Goal: Transaction & Acquisition: Purchase product/service

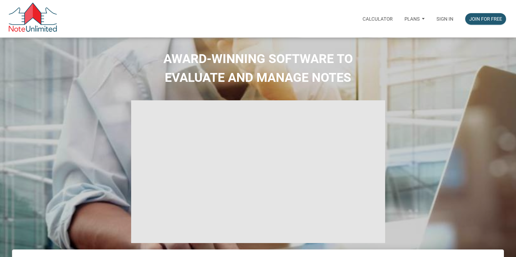
select select
click at [439, 18] on p "Sign in" at bounding box center [444, 19] width 17 height 6
type input "Introduction to new features"
select select
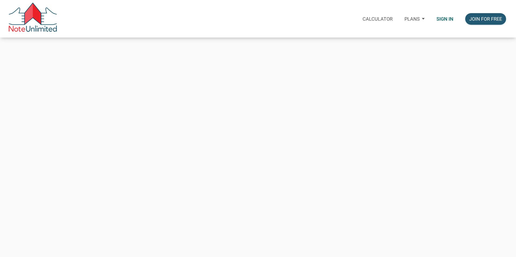
type input "citxllc@gmail.com"
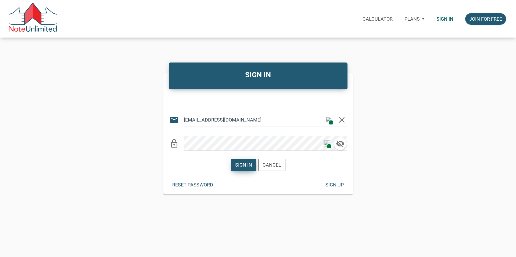
click at [248, 166] on div "Sign in" at bounding box center [243, 164] width 17 height 7
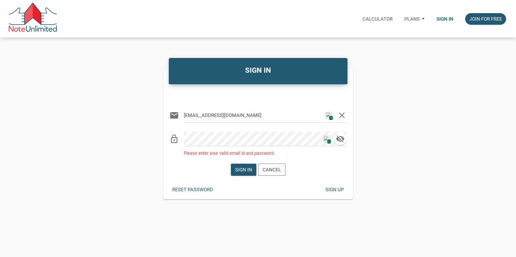
click at [327, 139] on img at bounding box center [326, 139] width 6 height 6
click at [171, 139] on div "lock_outline 1" at bounding box center [257, 137] width 177 height 20
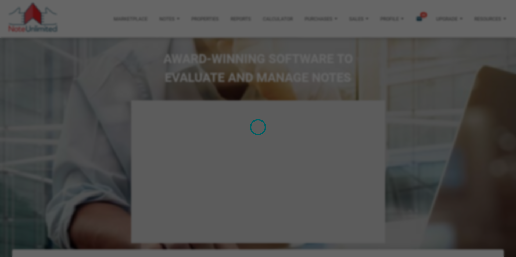
type input "Introduction to new features"
select select
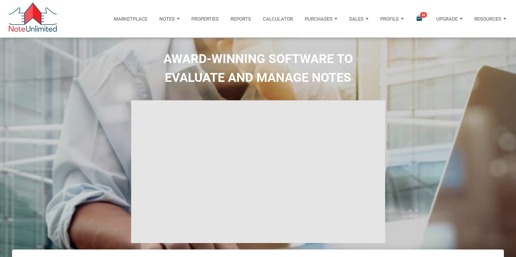
click at [419, 18] on icon "email" at bounding box center [418, 18] width 7 height 7
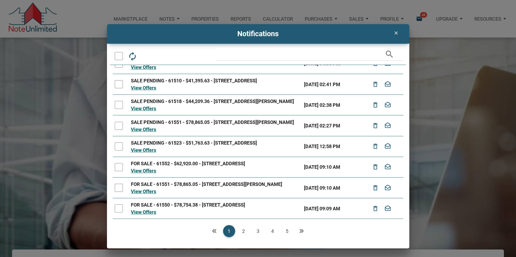
scroll to position [88, 0]
click at [242, 231] on link "2" at bounding box center [243, 231] width 12 height 12
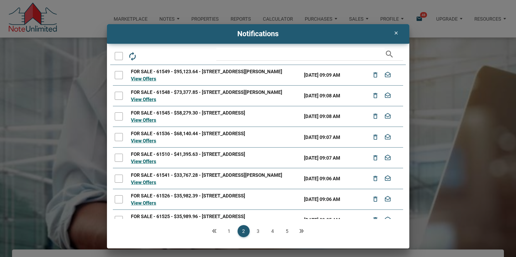
click at [257, 232] on link "3" at bounding box center [258, 231] width 12 height 12
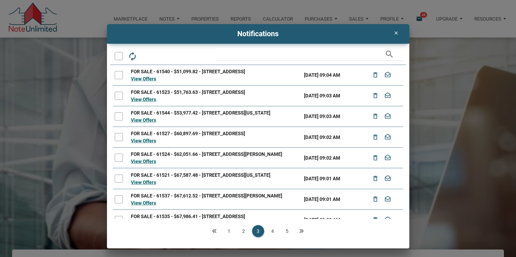
drag, startPoint x: 425, startPoint y: 29, endPoint x: 420, endPoint y: 28, distance: 5.1
click at [424, 28] on div "clear Notifications autorenew delete_outline drafts email search FOR SALE - 615…" at bounding box center [258, 136] width 516 height 225
drag, startPoint x: 396, startPoint y: 32, endPoint x: 282, endPoint y: 29, distance: 114.2
click at [392, 31] on div "clear" at bounding box center [396, 33] width 17 height 12
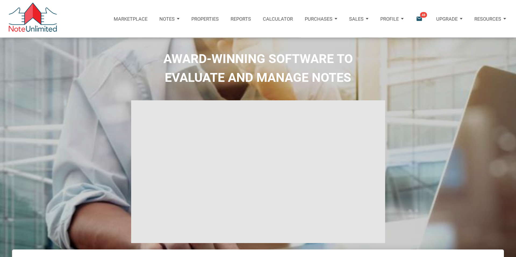
click at [167, 19] on p "Notes" at bounding box center [166, 19] width 15 height 6
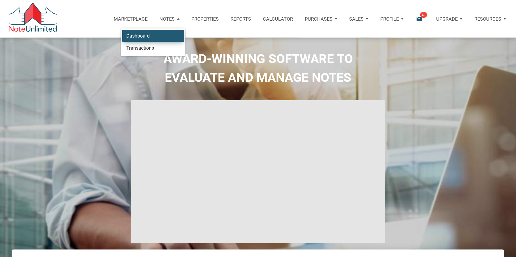
click at [136, 36] on link "Dashboard" at bounding box center [153, 36] width 62 height 12
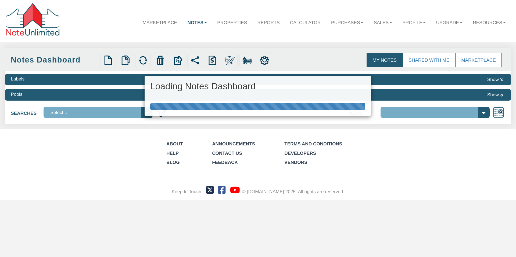
drag, startPoint x: 194, startPoint y: 22, endPoint x: 423, endPoint y: 61, distance: 232.4
click at [423, 61] on link "Shared with Me" at bounding box center [428, 60] width 53 height 15
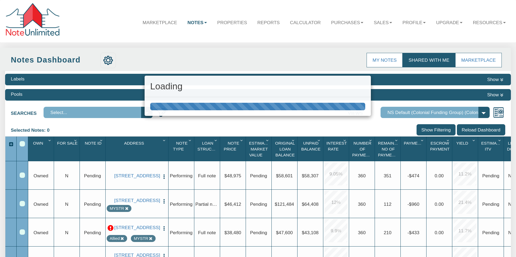
select select "316"
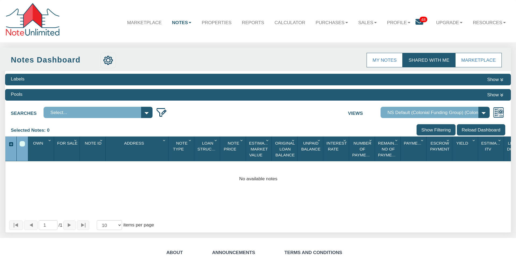
scroll to position [3, 0]
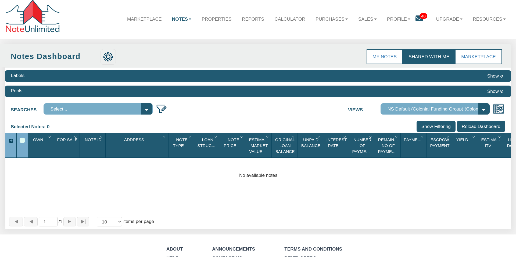
click at [430, 54] on link "Shared with Me" at bounding box center [428, 56] width 53 height 15
click at [417, 17] on icon at bounding box center [419, 19] width 8 height 8
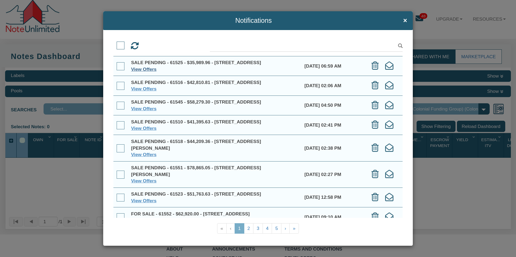
click at [146, 72] on link "View Offers" at bounding box center [144, 69] width 26 height 5
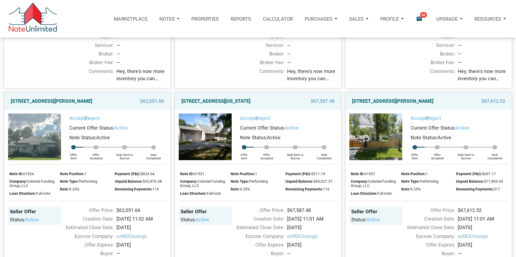
scroll to position [880, 0]
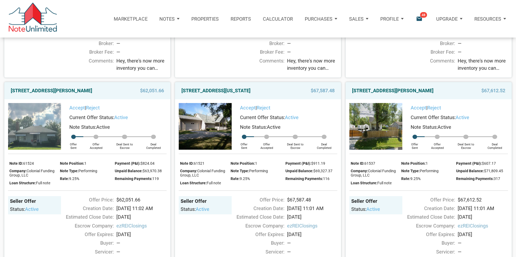
click at [396, 19] on p "Profile" at bounding box center [389, 19] width 19 height 6
click at [366, 34] on link "Settings" at bounding box center [377, 36] width 62 height 12
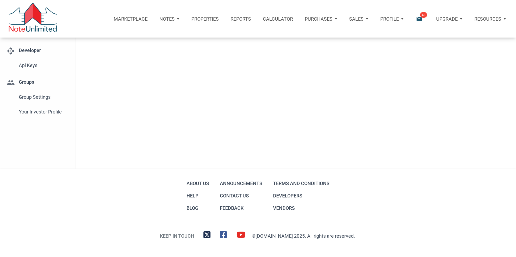
type input "[GEOGRAPHIC_DATA]"
select select
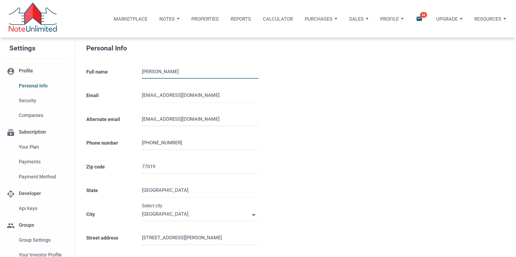
type input "7138709511"
select select
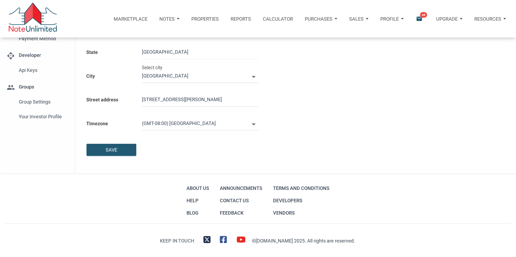
scroll to position [141, 0]
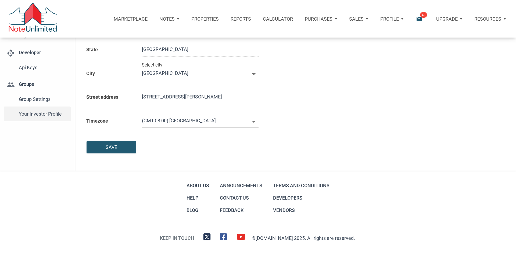
click at [35, 114] on span "Your Investor Profile" at bounding box center [43, 114] width 49 height 10
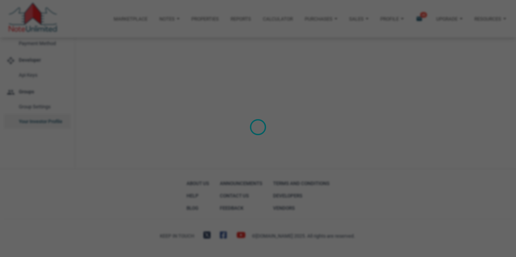
scroll to position [133, 0]
type input "Wealth Builder - Future Income"
select select
type input "$ 50,000"
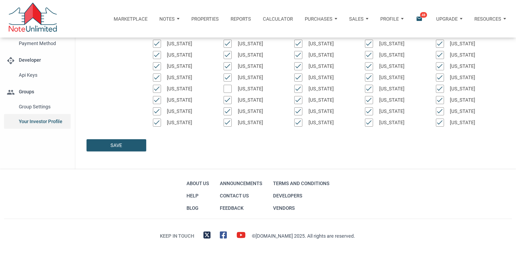
scroll to position [0, 0]
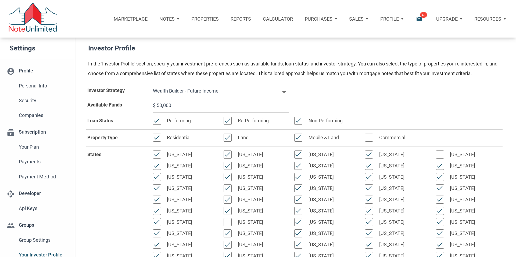
drag, startPoint x: 174, startPoint y: 106, endPoint x: 155, endPoint y: 106, distance: 19.1
click at [155, 106] on input "$ 50,000" at bounding box center [221, 105] width 136 height 15
select select
type input "$ 1"
select select
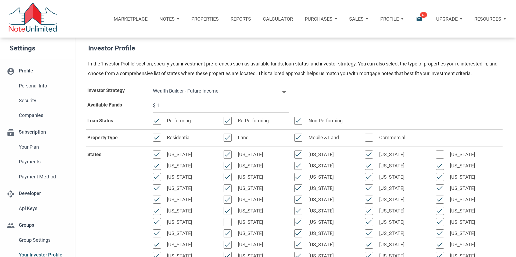
type input "$ 10"
select select
type input "$ 100"
select select
type input "$ 1,000"
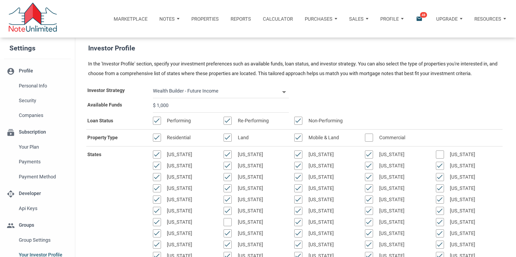
select select
type input "$ 100,000"
select select
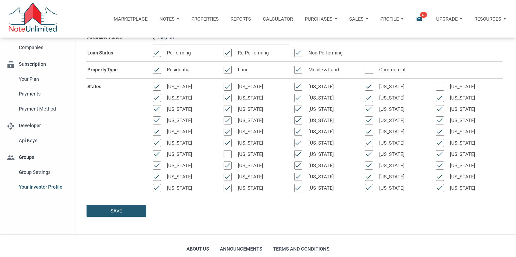
scroll to position [133, 0]
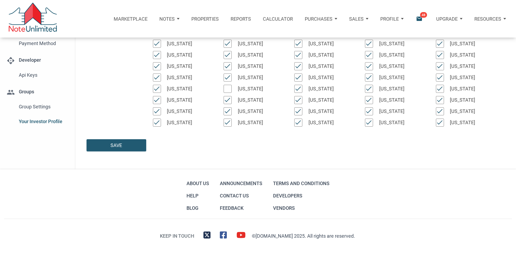
type input "$ 100,000"
click at [114, 145] on div "Save" at bounding box center [116, 145] width 12 height 7
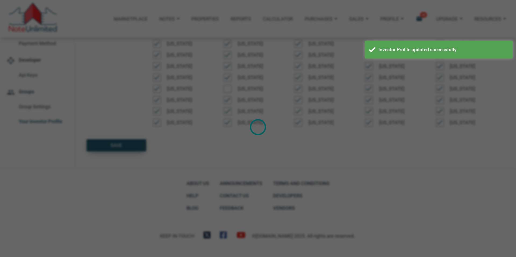
select select
type input "$ 100,000"
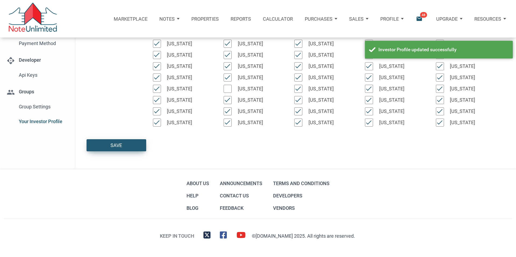
scroll to position [0, 0]
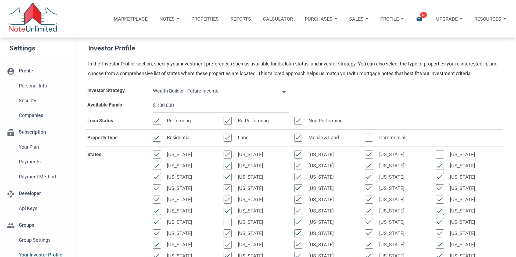
click at [168, 19] on p "Notes" at bounding box center [166, 19] width 15 height 6
click at [145, 35] on link "Dashboard" at bounding box center [153, 36] width 62 height 12
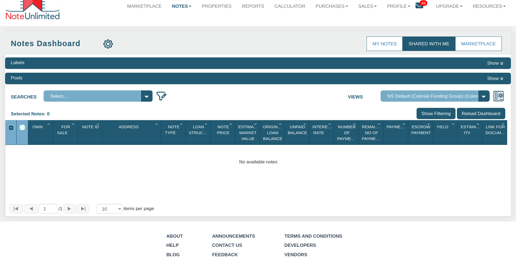
scroll to position [20, 0]
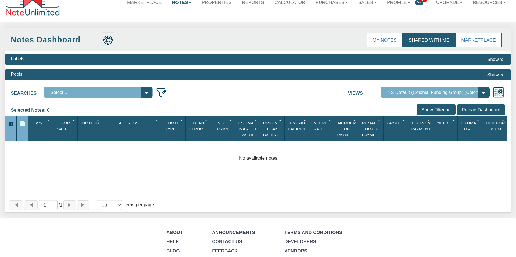
click at [428, 38] on link "Shared with Me" at bounding box center [428, 40] width 53 height 15
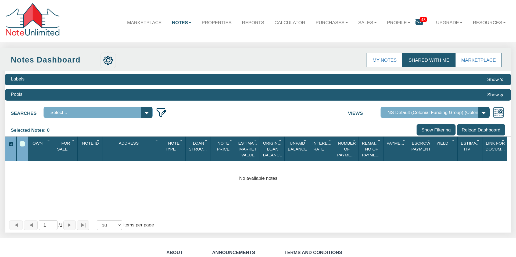
click at [189, 23] on b at bounding box center [190, 22] width 3 height 1
drag, startPoint x: 82, startPoint y: 129, endPoint x: 73, endPoint y: 120, distance: 13.1
click at [82, 129] on div "Selected Notes: 0 Clear Filters Clear Sorting Show Filtering Reload Dashboard" at bounding box center [257, 130] width 505 height 12
click at [55, 82] on div "Labels Show" at bounding box center [257, 80] width 505 height 12
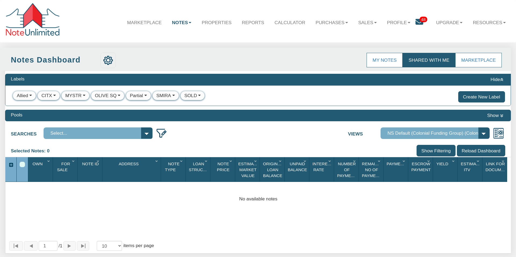
click at [202, 138] on div "Searches Select... Views Complete Default View NS Default (Colonial Funding Gro…" at bounding box center [257, 132] width 505 height 14
click at [210, 24] on link "Properties" at bounding box center [216, 23] width 40 height 16
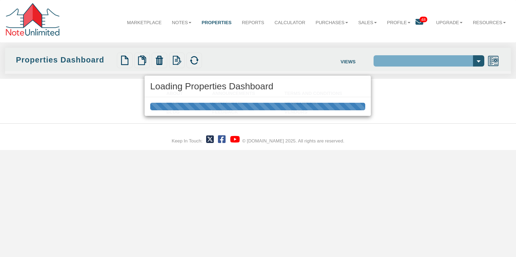
select select "138"
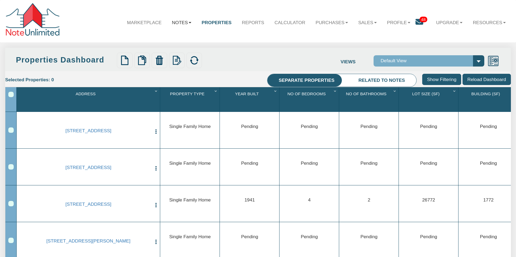
click at [178, 21] on link "Notes" at bounding box center [182, 23] width 30 height 16
click at [166, 35] on link "Dashboard" at bounding box center [166, 36] width 60 height 9
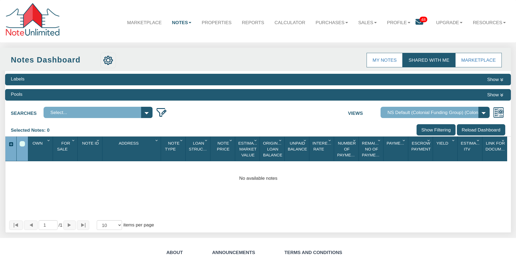
click at [418, 23] on icon at bounding box center [419, 22] width 8 height 8
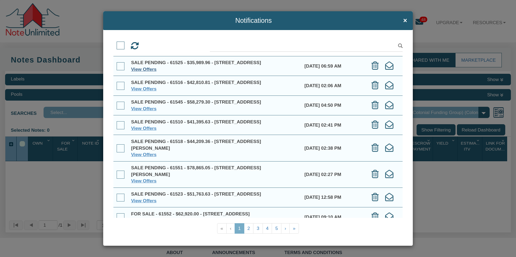
click at [142, 72] on link "View Offers" at bounding box center [144, 69] width 26 height 5
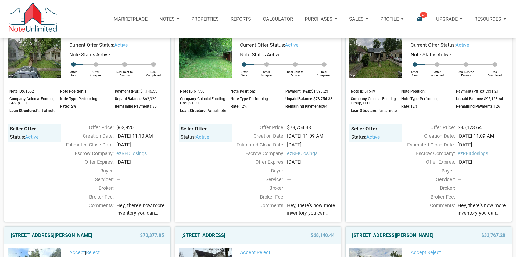
scroll to position [84, 0]
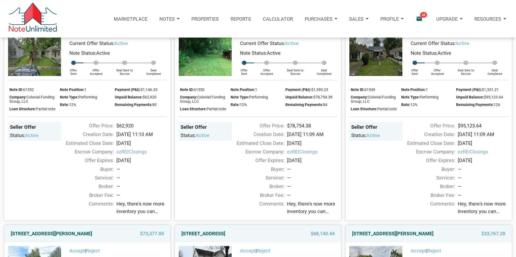
click at [303, 204] on span "Hey, there's now more inventory you can check out, with something for pretty mu…" at bounding box center [312, 207] width 50 height 15
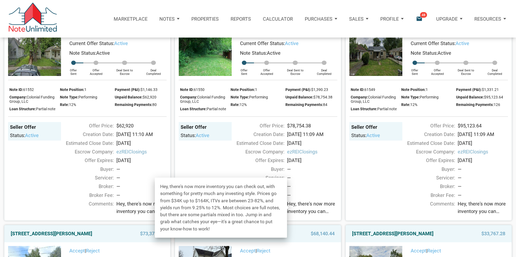
scroll to position [93, 0]
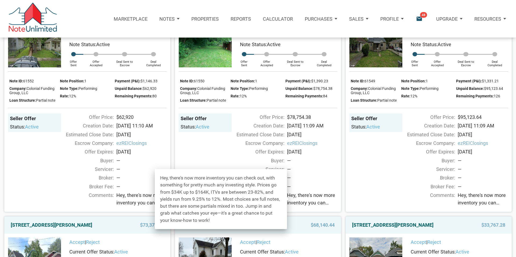
click at [325, 172] on div "—" at bounding box center [312, 169] width 50 height 7
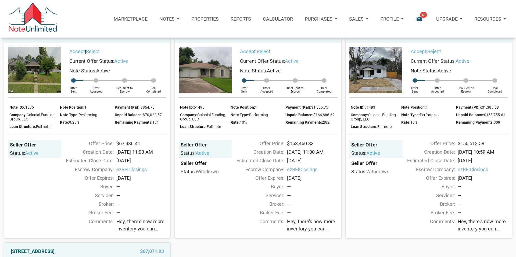
scroll to position [1150, 0]
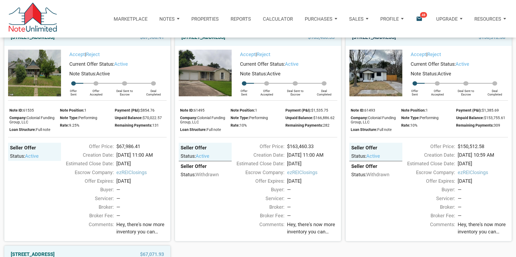
click at [377, 42] on link "[STREET_ADDRESS]" at bounding box center [374, 37] width 44 height 10
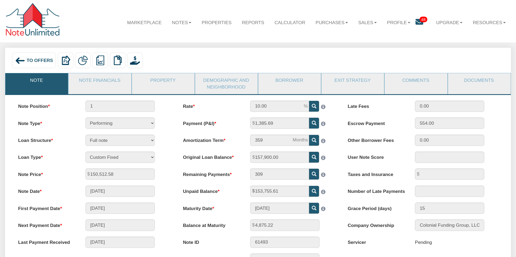
click at [20, 59] on img at bounding box center [20, 61] width 10 height 10
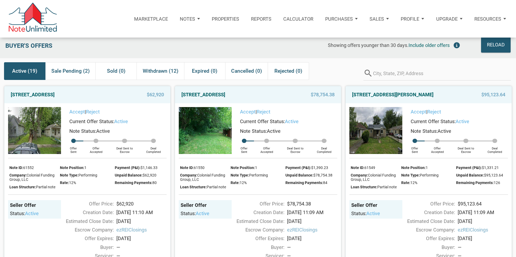
scroll to position [6, 0]
click at [447, 97] on div "368 S Taft Ave, Indianapolis, IN, 46241" at bounding box center [404, 95] width 111 height 10
click at [447, 96] on div "[STREET_ADDRESS][PERSON_NAME]" at bounding box center [404, 95] width 111 height 10
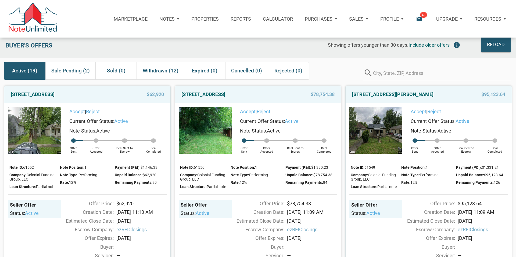
click at [447, 96] on div "[STREET_ADDRESS][PERSON_NAME]" at bounding box center [404, 95] width 111 height 10
click at [447, 96] on div "368 S Taft Ave, Indianapolis, IN, 46241" at bounding box center [404, 95] width 111 height 10
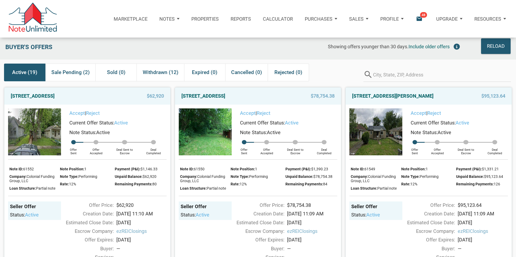
click at [447, 96] on div "368 S Taft Ave, Indianapolis, IN, 46241" at bounding box center [404, 96] width 111 height 10
click at [448, 98] on div "368 S Taft Ave, Indianapolis, IN, 46241" at bounding box center [404, 96] width 111 height 10
drag, startPoint x: 448, startPoint y: 98, endPoint x: 456, endPoint y: 107, distance: 12.4
click at [448, 98] on div "368 S Taft Ave, Indianapolis, IN, 46241" at bounding box center [404, 96] width 111 height 10
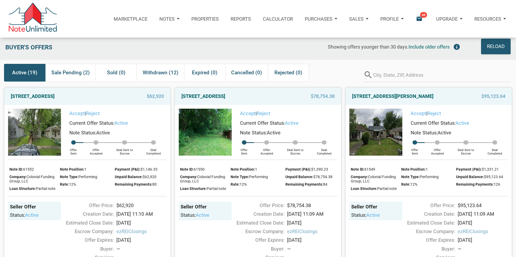
click at [457, 109] on div "Accept | Reject" at bounding box center [456, 114] width 103 height 10
click at [452, 93] on div "[STREET_ADDRESS][PERSON_NAME]" at bounding box center [404, 97] width 111 height 10
click at [375, 95] on link "[STREET_ADDRESS][PERSON_NAME]" at bounding box center [392, 97] width 81 height 10
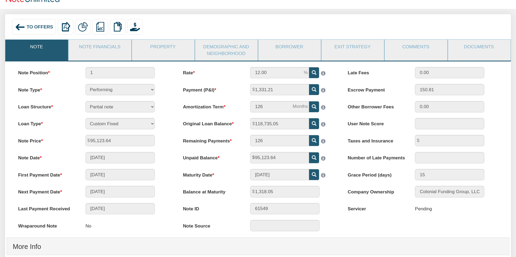
scroll to position [32, 0]
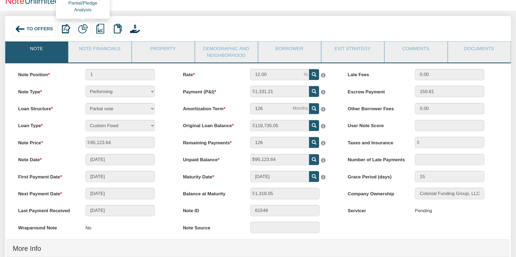
click at [82, 27] on img at bounding box center [83, 29] width 10 height 10
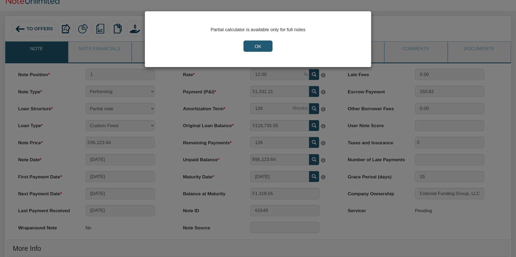
click at [258, 45] on input "OK" at bounding box center [257, 46] width 29 height 11
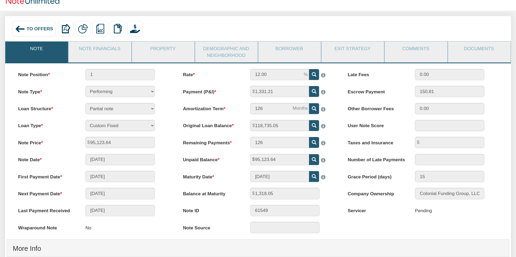
click at [25, 28] on div "To Offers" at bounding box center [34, 29] width 44 height 16
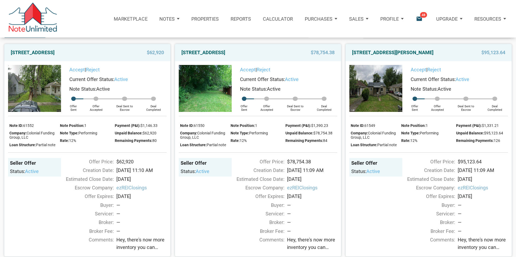
scroll to position [48, 0]
click at [55, 57] on link "[STREET_ADDRESS]" at bounding box center [33, 53] width 44 height 10
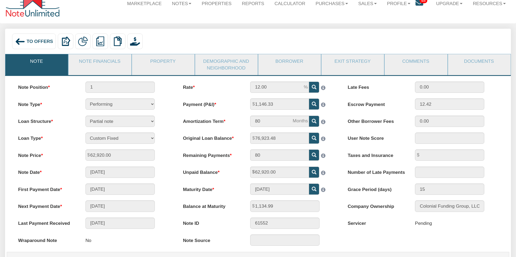
scroll to position [6, 0]
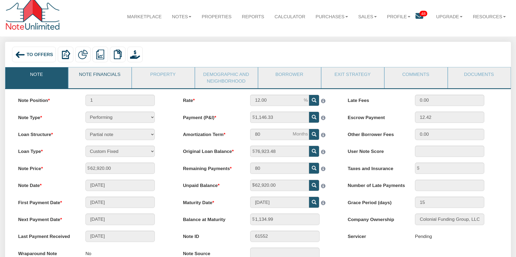
click at [112, 76] on link "Note Financials" at bounding box center [99, 74] width 62 height 14
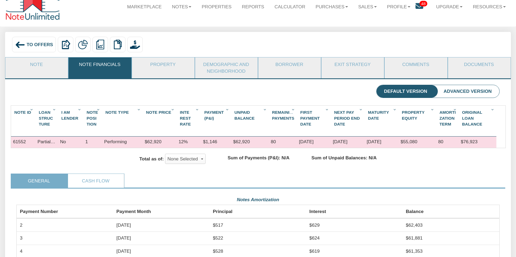
scroll to position [0, 0]
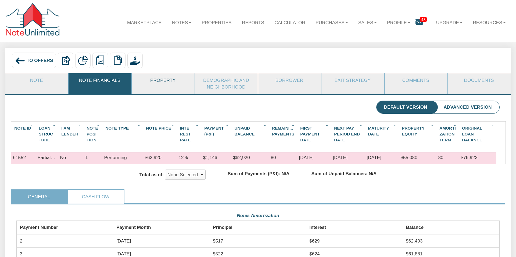
click at [160, 80] on link "Property" at bounding box center [163, 80] width 62 height 14
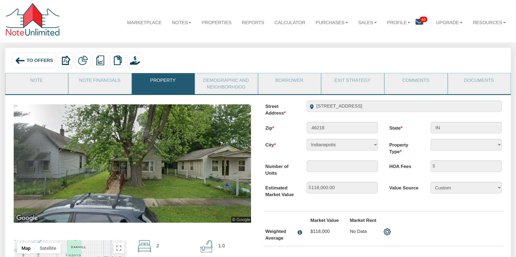
click at [35, 62] on span "To Offers" at bounding box center [40, 60] width 27 height 5
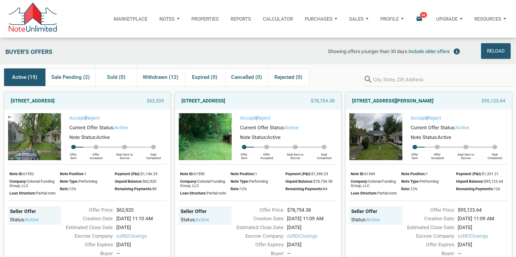
click at [76, 118] on link "Accept" at bounding box center [77, 118] width 16 height 6
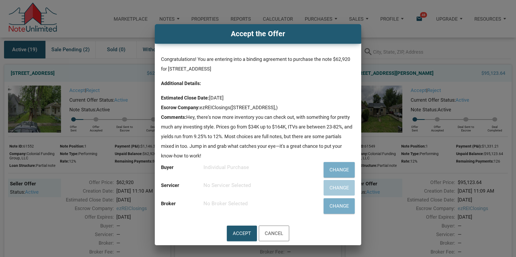
scroll to position [28, 0]
click at [337, 167] on div "Change" at bounding box center [338, 169] width 19 height 9
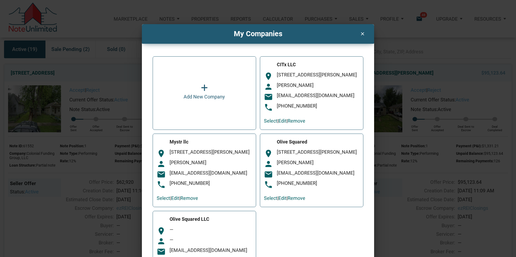
click at [268, 123] on link "Select" at bounding box center [270, 121] width 13 height 6
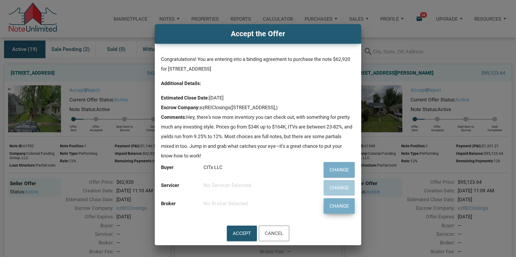
click at [340, 206] on div "Change" at bounding box center [338, 206] width 19 height 9
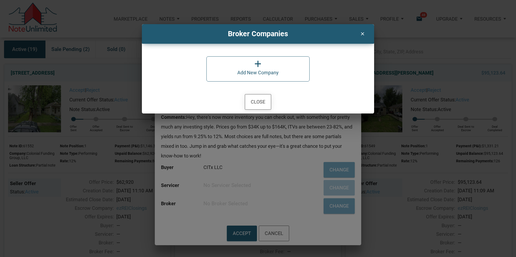
click at [256, 100] on div "Close" at bounding box center [258, 101] width 15 height 9
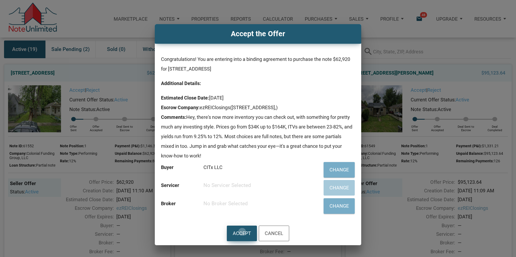
click at [242, 232] on div "Accept" at bounding box center [242, 233] width 18 height 9
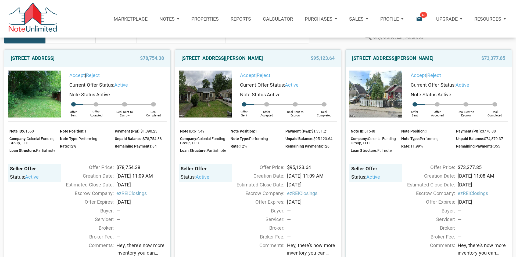
scroll to position [44, 0]
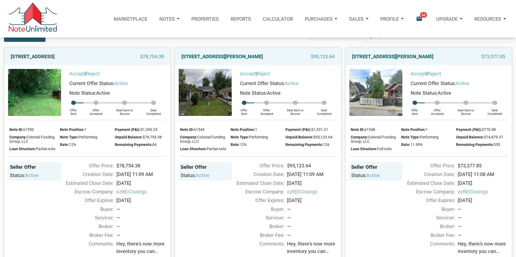
click at [55, 55] on link "816 Waldemere Ave, Indianapolis, IN, 46241" at bounding box center [33, 57] width 44 height 10
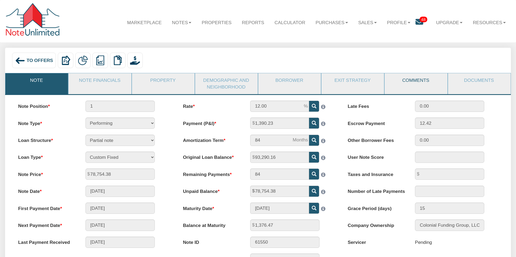
click at [410, 86] on link "Comments" at bounding box center [415, 80] width 62 height 14
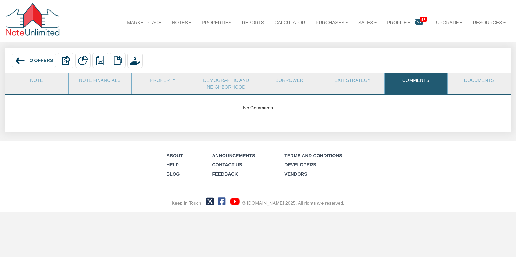
click at [252, 108] on div "No Comments" at bounding box center [258, 108] width 494 height 7
click at [34, 60] on span "To Offers" at bounding box center [40, 60] width 27 height 5
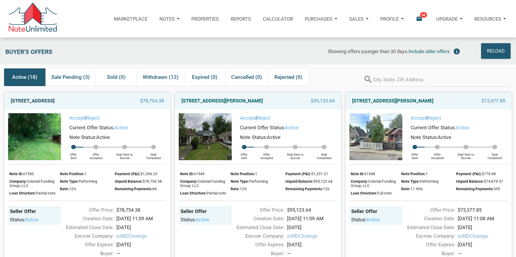
click at [55, 102] on link "[STREET_ADDRESS]" at bounding box center [33, 101] width 44 height 10
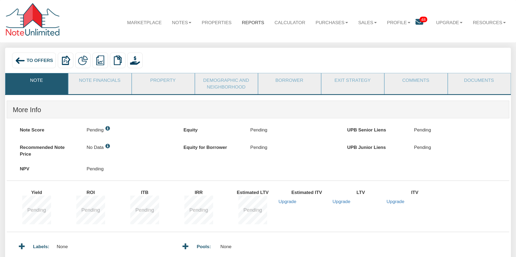
click at [249, 23] on link "Reports" at bounding box center [253, 23] width 33 height 16
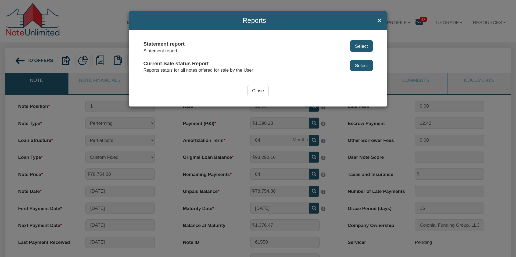
click at [366, 45] on button "Select" at bounding box center [361, 45] width 23 height 11
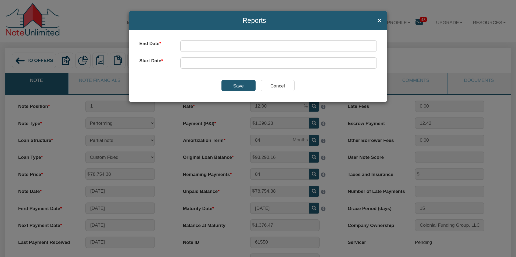
click at [276, 86] on input "Cancel" at bounding box center [278, 85] width 34 height 11
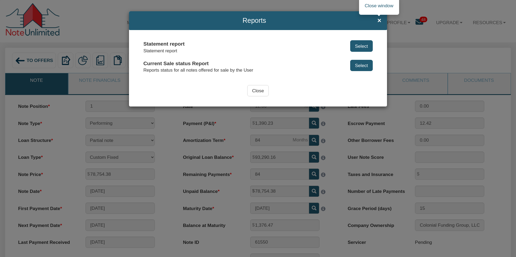
click at [379, 20] on span "×" at bounding box center [379, 20] width 4 height 7
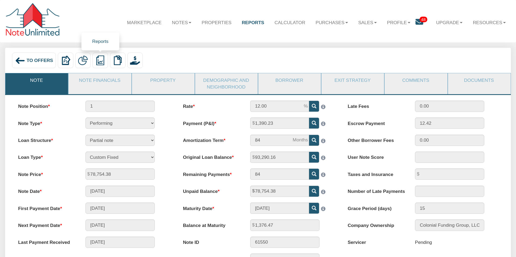
click at [101, 60] on img at bounding box center [100, 61] width 10 height 10
click at [107, 84] on link "Summary Note" at bounding box center [134, 84] width 83 height 9
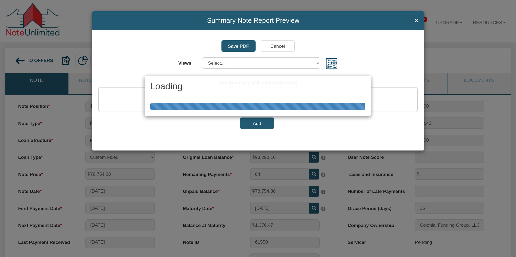
select select "object:1554"
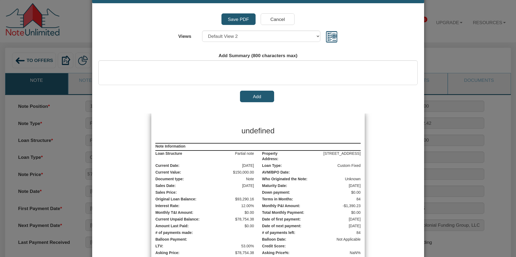
scroll to position [13, 0]
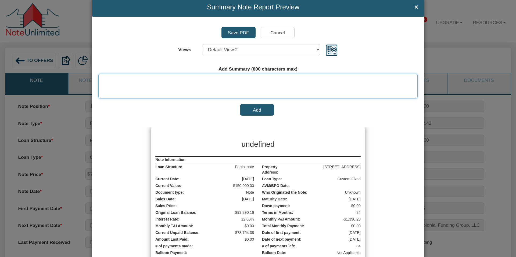
click at [136, 81] on textarea at bounding box center [257, 86] width 319 height 25
paste textarea "Your percent profit (ROI) is: ROI = profit investment × 100 = 23,399.50 8,754.3…"
click at [103, 85] on textarea "Your percent profit (ROI) is: ROI = profit investment × 100 = 23,399.50 8,754.3…" at bounding box center [257, 86] width 319 height 25
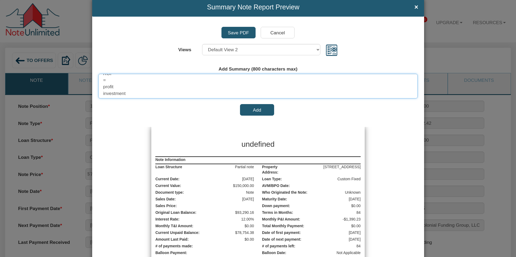
click at [102, 80] on textarea "Your percent profit (ROI) is: ROI = profit investment × 100 = 23,399.50 8,754.3…" at bounding box center [257, 86] width 319 height 25
click at [103, 87] on textarea "Your percent profit (ROI) is: ROI = profit investment × 100 = 23,399.50 8,754.3…" at bounding box center [257, 86] width 319 height 25
click at [102, 86] on textarea "Your percent profit (ROI) is: ROI =profit investment × 100 = 23,399.50 8,754.38…" at bounding box center [257, 86] width 319 height 25
click at [103, 86] on textarea "Your percent profit (ROI) is: ROI =profit investment × 100 = 23,399.50 8,754.38…" at bounding box center [257, 86] width 319 height 25
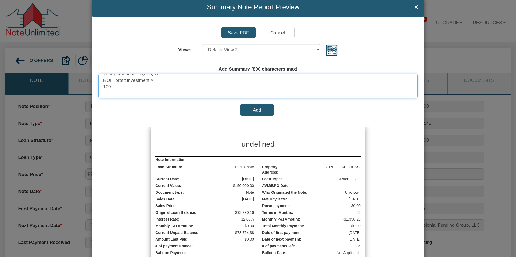
click at [103, 86] on textarea "Your percent profit (ROI) is: ROI =profit investment × 100 = 23,399.50 8,754.38…" at bounding box center [257, 86] width 319 height 25
drag, startPoint x: 103, startPoint y: 87, endPoint x: 103, endPoint y: 89, distance: 2.7
click at [103, 86] on textarea "Your percent profit (ROI) is: ROI =profit investment ×100 = 23,399.50 8,754.38 …" at bounding box center [257, 86] width 319 height 25
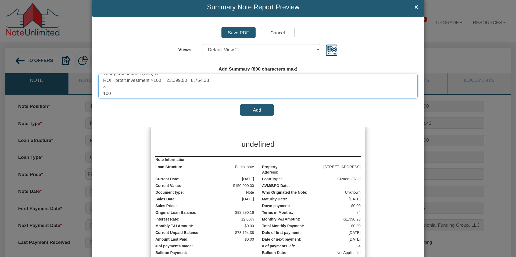
click at [103, 87] on textarea "Your percent profit (ROI) is: ROI =profit investment ×100 = 23,399.50 8,754.38 …" at bounding box center [257, 86] width 319 height 25
drag, startPoint x: 103, startPoint y: 86, endPoint x: 106, endPoint y: 94, distance: 8.2
click at [103, 86] on textarea "Your percent profit (ROI) is: ROI =profit investment ×100 = 23,399.50 8,754.38 …" at bounding box center [257, 86] width 319 height 25
drag, startPoint x: 102, startPoint y: 87, endPoint x: 104, endPoint y: 92, distance: 4.8
click at [102, 87] on textarea "Your percent profit (ROI) is: ROI =profit investment ×100 = 23,399.50 8,754.38 …" at bounding box center [257, 86] width 319 height 25
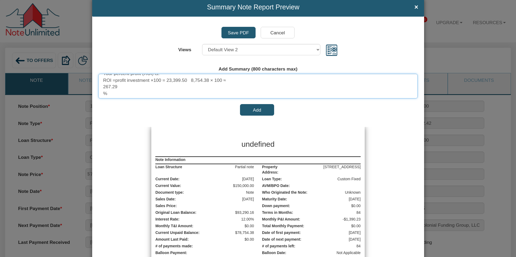
click at [103, 87] on textarea "Your percent profit (ROI) is: ROI =profit investment ×100 = 23,399.50 8,754.38 …" at bounding box center [257, 86] width 319 height 25
click at [103, 93] on textarea "Your percent profit (ROI) is: ROI =profit investment ×100 = 23,399.50 8,754.38 …" at bounding box center [257, 86] width 319 height 25
click at [103, 86] on textarea "Your percent profit (ROI) is: ROI =profit investment ×100 = 23,399.50 8,754.38 …" at bounding box center [257, 86] width 319 height 25
click at [257, 80] on textarea "Your percent profit (ROI) is: ROI =profit investment ×100 = 23,399.50 8,754.38 …" at bounding box center [257, 86] width 319 height 25
click at [102, 86] on textarea "Your percent profit (ROI) is: ROI =profit investment ×100 = 23,399.50 8,754.38 …" at bounding box center [257, 86] width 319 height 25
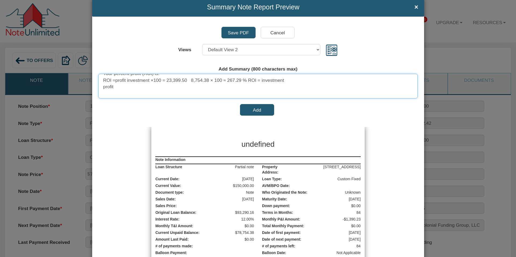
click at [102, 87] on textarea "Your percent profit (ROI) is: ROI =profit investment ×100 = 23,399.50 8,754.38 …" at bounding box center [257, 86] width 319 height 25
drag, startPoint x: 302, startPoint y: 81, endPoint x: 302, endPoint y: 78, distance: 3.8
click at [302, 80] on textarea "Your percent profit (ROI) is: ROI =profit investment ×100 = 23,399.50 8,754.38 …" at bounding box center [257, 86] width 319 height 25
click at [105, 88] on textarea "Your percent profit (ROI) is: ROI =profit investment ×100 = 23,399.50 8,754.38 …" at bounding box center [257, 86] width 319 height 25
click at [104, 92] on textarea "Your percent profit (ROI) is: ROI =profit investment ×100 = 23,399.50 8,754.38 …" at bounding box center [257, 86] width 319 height 25
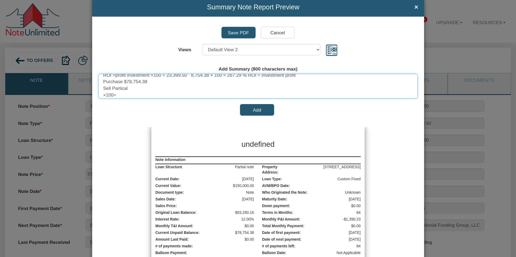
scroll to position [17, 0]
drag, startPoint x: 131, startPoint y: 83, endPoint x: 99, endPoint y: 83, distance: 32.0
click at [99, 83] on textarea "Your percent profit (ROI) is: ROI =profit investment ×100 = 23,399.50 8,754.38 …" at bounding box center [257, 86] width 319 height 25
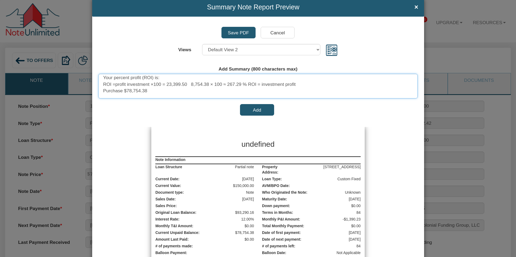
scroll to position [4, 0]
drag, startPoint x: 249, startPoint y: 82, endPoint x: 316, endPoint y: 82, distance: 67.1
click at [316, 82] on textarea "Your percent profit (ROI) is: ROI =profit investment ×100 = 23,399.50 8,754.38 …" at bounding box center [257, 86] width 319 height 25
drag, startPoint x: 303, startPoint y: 82, endPoint x: 251, endPoint y: 83, distance: 52.4
click at [250, 82] on textarea "Your percent profit (ROI) is: ROI =profit investment ×100 = 23,399.50 8,754.38 …" at bounding box center [257, 86] width 319 height 25
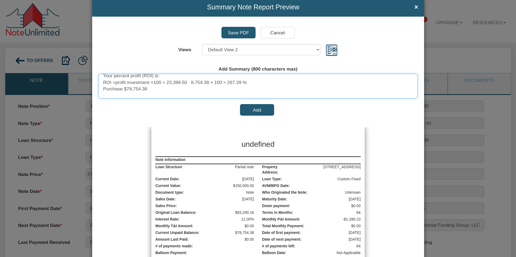
click at [103, 88] on textarea "Your percent profit (ROI) is: ROI =profit investment ×100 = 23,399.50 8,754.38 …" at bounding box center [257, 86] width 319 height 25
click at [104, 89] on textarea "Your percent profit (ROI) is: ROI =profit investment ×100 = 23,399.50 8,754.38 …" at bounding box center [257, 86] width 319 height 25
click at [150, 94] on textarea "Your percent profit (ROI) is: ROI =profit investment ×100 = 23,399.50 8,754.38 …" at bounding box center [257, 86] width 319 height 25
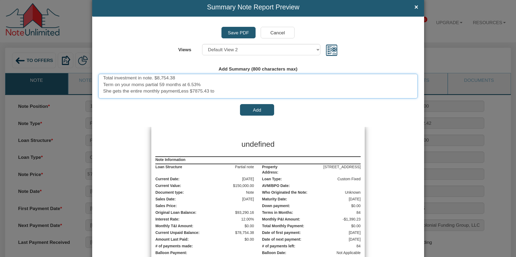
click at [178, 90] on textarea "Your percent profit (ROI) is: ROI =profit investment ×100 = 23,399.50 8,754.38 …" at bounding box center [257, 86] width 319 height 25
click at [179, 89] on textarea "Your percent profit (ROI) is: ROI =profit investment ×100 = 23,399.50 8,754.38 …" at bounding box center [257, 86] width 319 height 25
click at [145, 95] on textarea "Your percent profit (ROI) is: ROI =profit investment ×100 = 23,399.50 8,754.38 …" at bounding box center [257, 86] width 319 height 25
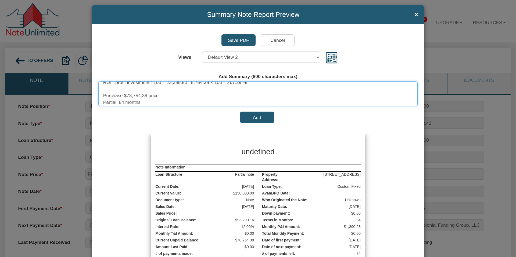
scroll to position [0, 0]
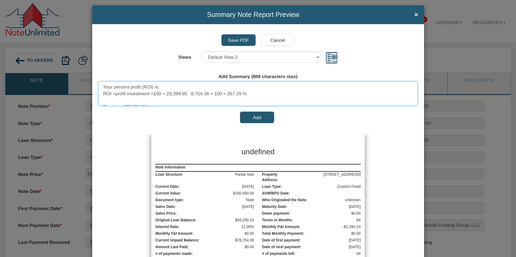
drag, startPoint x: 249, startPoint y: 94, endPoint x: 100, endPoint y: 88, distance: 148.4
click at [101, 88] on textarea "Your percent profit (ROI) is: ROI =profit investment ×100 = 23,399.50 8,754.38 …" at bounding box center [257, 93] width 319 height 25
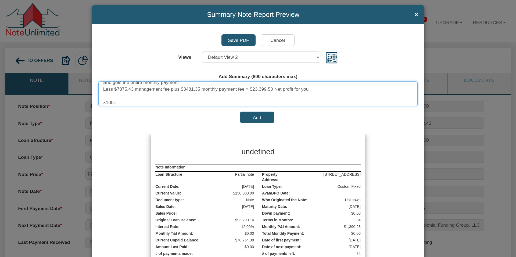
scroll to position [55, 0]
click at [103, 98] on textarea "Your percent profit (ROI) is: ROI =profit investment ×100 = 23,399.50 8,754.38 …" at bounding box center [257, 93] width 319 height 25
paste textarea "Your percent profit (ROI) is: ROI =profit investment ×100 = 23,399.50 8,754.38 …"
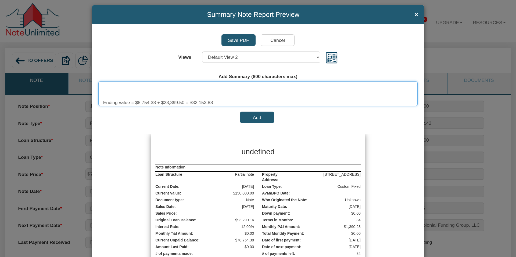
scroll to position [153, 0]
drag, startPoint x: 103, startPoint y: 101, endPoint x: 106, endPoint y: 109, distance: 8.5
click at [106, 109] on div "Add Summary (800 characters max) Your percent profit (ROI) is: ROI =profit inve…" at bounding box center [257, 98] width 311 height 50
drag, startPoint x: 252, startPoint y: 95, endPoint x: 97, endPoint y: 86, distance: 155.5
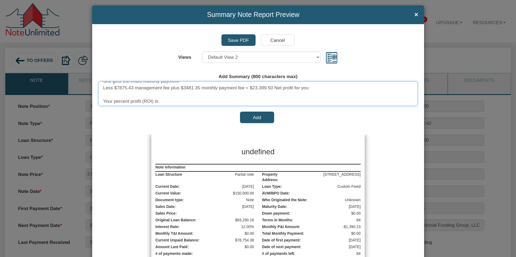
scroll to position [59, 0]
click at [103, 95] on textarea "Your percent profit (ROI) is: ROI =profit investment ×100 = 23,399.50 8,754.38 …" at bounding box center [257, 93] width 319 height 25
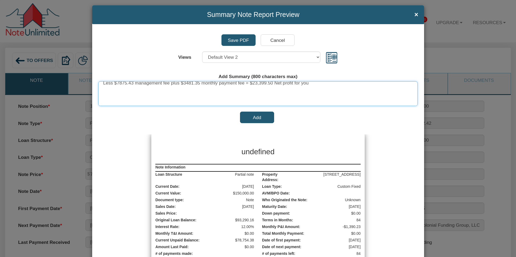
click at [104, 95] on textarea "Your percent profit (ROI) is: ROI =profit investment ×100 = 23,399.50 8,754.38 …" at bounding box center [257, 93] width 319 height 25
paste textarea "Your percent profit (ROI) is: ROI =profit investment ×100 = 23,399.50 8,754.38 …"
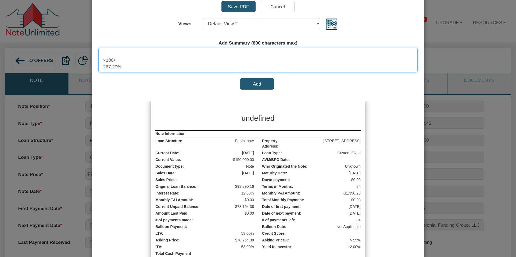
scroll to position [172, 0]
drag, startPoint x: 102, startPoint y: 56, endPoint x: 113, endPoint y: 78, distance: 24.3
click at [113, 78] on div "Add Summary (800 characters max) Your percent profit (ROI) is: ROI =profit inve…" at bounding box center [257, 65] width 311 height 50
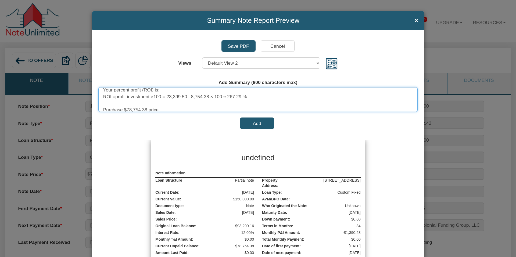
scroll to position [0, 0]
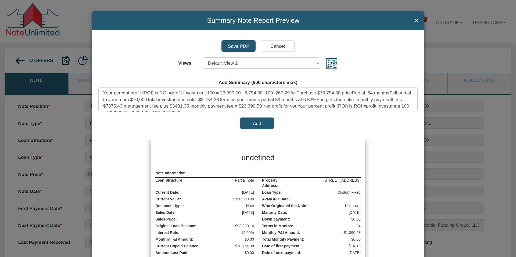
click at [255, 124] on button "Add" at bounding box center [257, 123] width 34 height 11
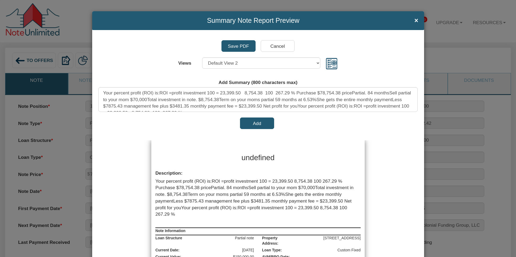
click at [238, 46] on input "Save PDF" at bounding box center [238, 45] width 34 height 11
click at [240, 46] on input "Save PDF" at bounding box center [238, 45] width 34 height 11
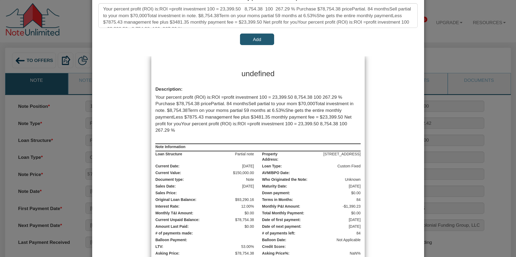
scroll to position [85, 0]
drag, startPoint x: 240, startPoint y: 72, endPoint x: 280, endPoint y: 72, distance: 40.6
click at [277, 71] on h3 "undefined" at bounding box center [258, 73] width 134 height 11
drag, startPoint x: 276, startPoint y: 72, endPoint x: 259, endPoint y: 75, distance: 17.5
click at [273, 72] on h3 "undefined" at bounding box center [258, 73] width 134 height 11
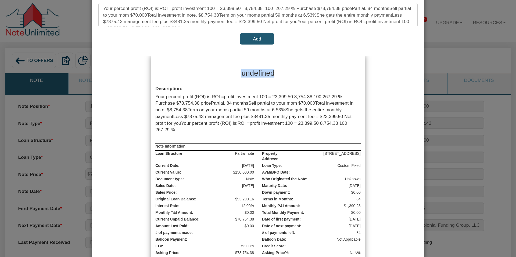
drag, startPoint x: 237, startPoint y: 73, endPoint x: 285, endPoint y: 74, distance: 47.3
click at [283, 74] on h3 "undefined" at bounding box center [258, 73] width 134 height 11
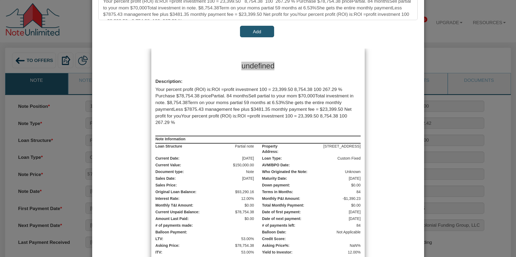
scroll to position [93, 0]
click at [249, 95] on span "Your percent profit (ROI) is:ROI =profit investment 100 = 23,399.50 8,754.38 10…" at bounding box center [254, 105] width 198 height 38
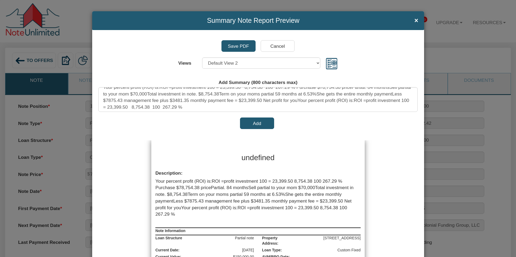
scroll to position [0, 0]
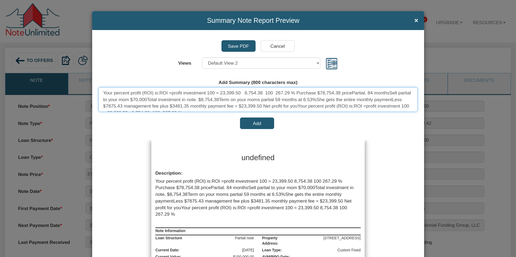
click at [297, 92] on textarea "Your percent profit (ROI) is:ROI =profit investment 100 = 23,399.50 8,754.38 10…" at bounding box center [257, 99] width 319 height 25
click at [158, 99] on textarea "Your percent profit (ROI) is:ROI =profit investment 100 = 23,399.50 8,754.38 10…" at bounding box center [257, 99] width 319 height 25
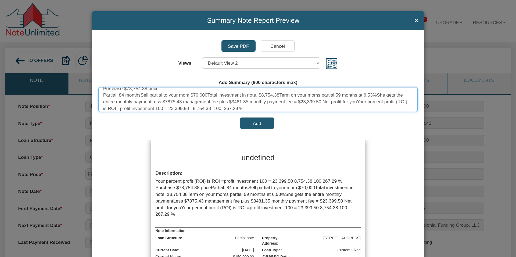
click at [141, 95] on textarea "Your percent profit (ROI) is:ROI =profit investment 100 = 23,399.50 8,754.38 10…" at bounding box center [257, 99] width 319 height 25
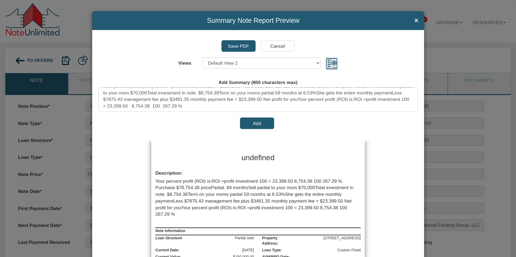
scroll to position [0, 0]
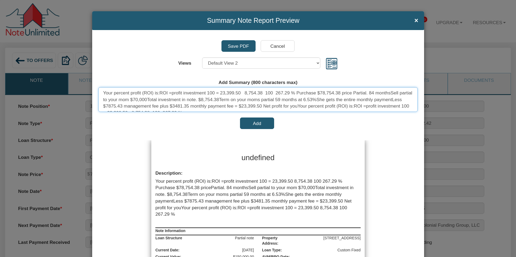
drag, startPoint x: 155, startPoint y: 92, endPoint x: 101, endPoint y: 92, distance: 53.7
click at [102, 91] on textarea "Your percent profit (ROI) is:ROI =profit investment 100 = 23,399.50 8,754.38 10…" at bounding box center [257, 99] width 319 height 25
click at [241, 92] on textarea "ROI =profit investment 100 = 23,399.50 8,754.38 100 267.29 % Purchase $78,754.3…" at bounding box center [257, 99] width 319 height 25
drag, startPoint x: 158, startPoint y: 100, endPoint x: 150, endPoint y: 100, distance: 8.3
click at [149, 99] on textarea "ROI =profit investment 100 = 23,399.50 8,754.38 100 267.29 % Purchase $78,754.3…" at bounding box center [257, 99] width 319 height 25
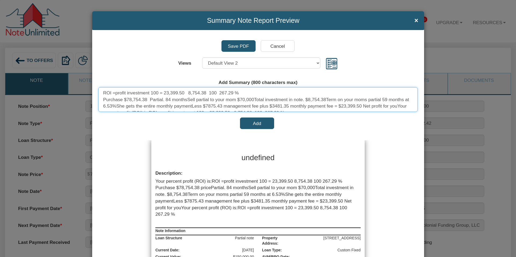
click at [123, 99] on textarea "ROI =profit investment 100 = 23,399.50 8,754.38 100 267.29 % Purchase $78,754.3…" at bounding box center [257, 99] width 319 height 25
drag, startPoint x: 163, startPoint y: 99, endPoint x: 178, endPoint y: 99, distance: 15.0
click at [179, 99] on textarea "ROI =profit investment 100 = 23,399.50 8,754.38 100 267.29 % Purchase Partial $…" at bounding box center [257, 99] width 319 height 25
drag, startPoint x: 178, startPoint y: 99, endPoint x: 164, endPoint y: 99, distance: 14.2
click at [164, 99] on textarea "ROI =profit investment 100 = 23,399.50 8,754.38 100 267.29 % Purchase Partial $…" at bounding box center [257, 99] width 319 height 25
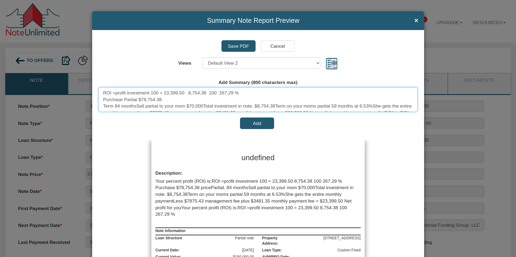
click at [137, 105] on textarea "ROI =profit investment 100 = 23,399.50 8,754.38 100 267.29 % Purchase Partial $…" at bounding box center [257, 99] width 319 height 25
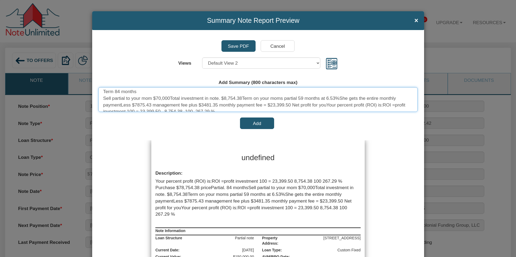
scroll to position [12, 0]
click at [171, 100] on textarea "ROI =profit investment 100 = 23,399.50 8,754.38 100 267.29 % Purchase Partial $…" at bounding box center [257, 99] width 319 height 25
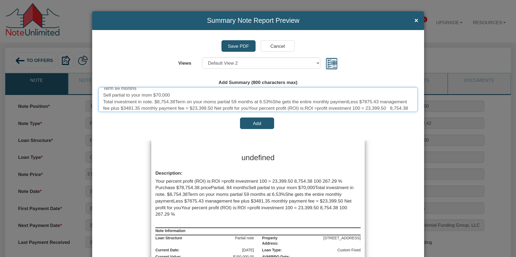
scroll to position [22, 0]
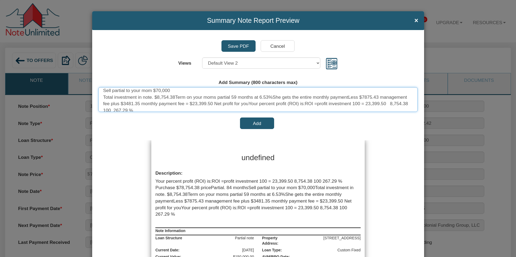
click at [176, 97] on textarea "ROI =profit investment 100 = 23,399.50 8,754.38 100 267.29 % Purchase Partial $…" at bounding box center [257, 99] width 319 height 25
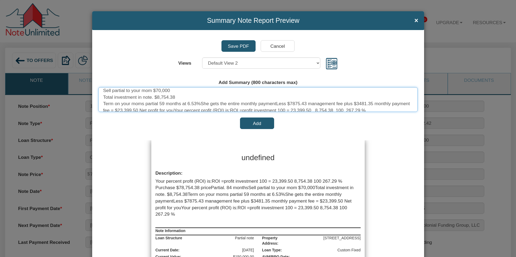
click at [202, 104] on textarea "ROI =profit investment 100 = 23,399.50 8,754.38 100 267.29 % Purchase Partial $…" at bounding box center [257, 99] width 319 height 25
drag, startPoint x: 179, startPoint y: 109, endPoint x: 183, endPoint y: 111, distance: 4.5
click at [179, 109] on textarea "ROI =profit investment 100 = 23,399.50 8,754.38 100 267.29 % Purchase Partial $…" at bounding box center [257, 99] width 319 height 25
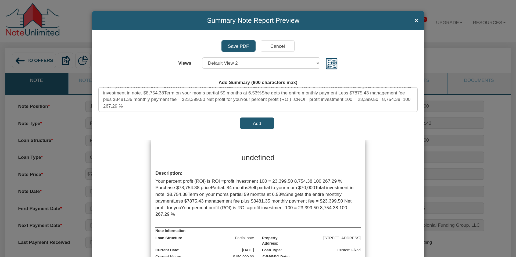
scroll to position [0, 0]
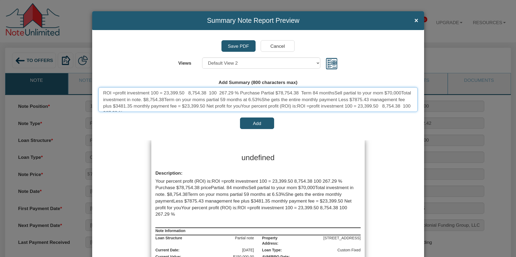
click at [187, 92] on textarea "ROI =profit investment 100 = 23,399.50 8,754.38 100 267.29 % Purchase Partial $…" at bounding box center [257, 99] width 319 height 25
click at [241, 92] on textarea "ROI =profit investment 100 = 23,399.50 8,754.38 100 267.29 % Purchase Partial $…" at bounding box center [257, 99] width 319 height 25
click at [164, 99] on textarea "ROI =profit investment 100 = 23,399.50 8,754.38 100 267.29 % Purchase Partial $…" at bounding box center [257, 99] width 319 height 25
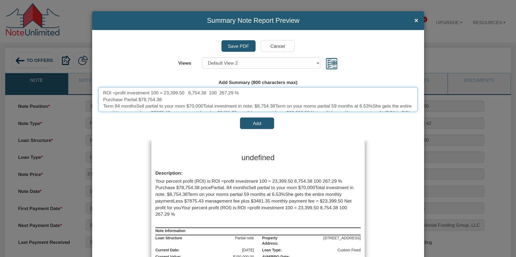
drag, startPoint x: 136, startPoint y: 105, endPoint x: 141, endPoint y: 107, distance: 5.4
click at [136, 105] on textarea "ROI =profit investment 100 = 23,399.50 8,754.38 100 267.29 % Purchase Partial $…" at bounding box center [257, 99] width 319 height 25
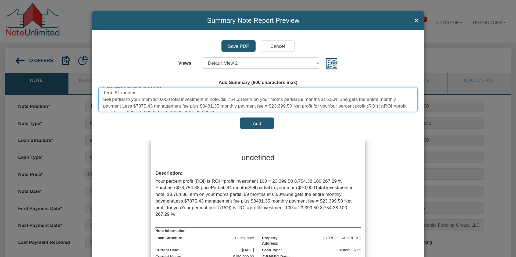
click at [171, 99] on textarea "ROI =profit investment 100 = 23,399.50 8,754.38 100 267.29 % Purchase Partial $…" at bounding box center [257, 99] width 319 height 25
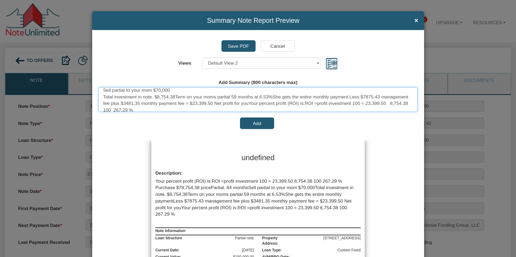
scroll to position [23, 0]
click at [176, 96] on textarea "ROI =profit investment 100 = 23,399.50 8,754.38 100 267.29 % Purchase Partial $…" at bounding box center [257, 99] width 319 height 25
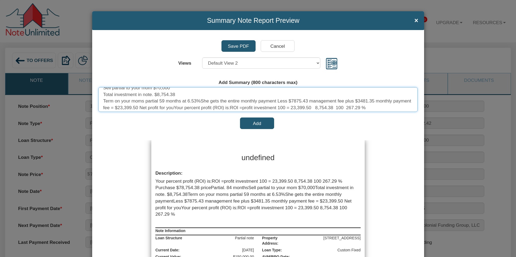
scroll to position [25, 0]
click at [279, 100] on textarea "ROI =profit investment 100 = 23,399.50 8,754.38 100 267.29 % Purchase Partial $…" at bounding box center [257, 99] width 319 height 25
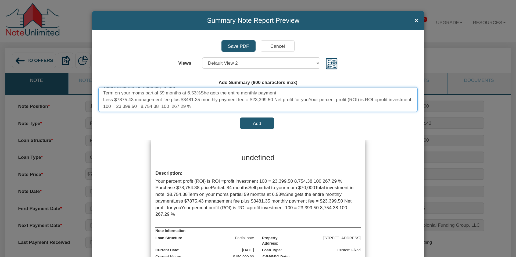
drag, startPoint x: 312, startPoint y: 107, endPoint x: 310, endPoint y: 103, distance: 4.5
click at [330, 109] on textarea "ROI =profit investment 100 = 23,399.50 8,754.38 100 267.29 % Purchase Partial $…" at bounding box center [257, 99] width 319 height 25
drag, startPoint x: 310, startPoint y: 100, endPoint x: 348, endPoint y: 100, distance: 37.9
click at [348, 100] on textarea "ROI =profit investment 100 = 23,399.50 8,754.38 100 267.29 % Purchase Partial $…" at bounding box center [257, 99] width 319 height 25
drag, startPoint x: 367, startPoint y: 99, endPoint x: 310, endPoint y: 101, distance: 57.2
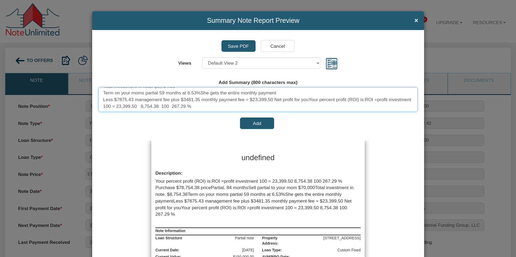
click at [310, 101] on textarea "ROI =profit investment 100 = 23,399.50 8,754.38 100 267.29 % Purchase Partial $…" at bounding box center [257, 99] width 319 height 25
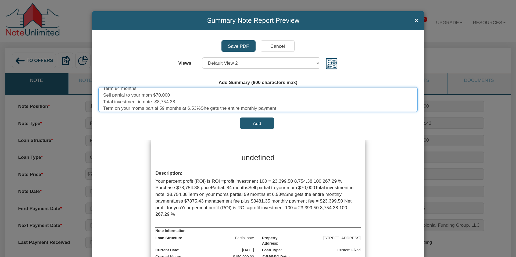
scroll to position [22, 0]
click at [202, 104] on textarea "ROI =profit investment 100 = 23,399.50 8,754.38 100 267.29 % Purchase Partial $…" at bounding box center [257, 99] width 319 height 25
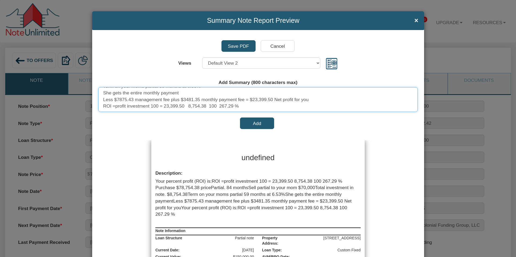
drag, startPoint x: 143, startPoint y: 109, endPoint x: 135, endPoint y: 107, distance: 7.9
click at [134, 109] on textarea "ROI =profit investment 100 = 23,399.50 8,754.38 100 267.29 % Purchase Partial $…" at bounding box center [257, 99] width 319 height 25
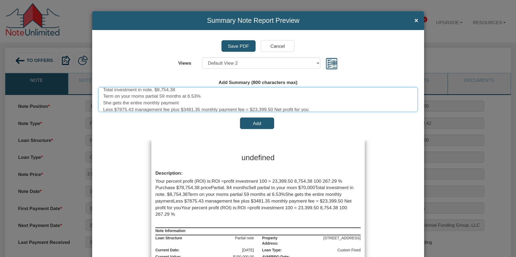
scroll to position [31, 0]
click at [160, 100] on textarea "ROI =profit investment 100 = 23,399.50 8,754.38 100 267.29 % Purchase Partial $…" at bounding box center [257, 99] width 319 height 25
drag, startPoint x: 160, startPoint y: 102, endPoint x: 142, endPoint y: 102, distance: 18.0
click at [142, 102] on textarea "ROI =profit investment 100 = 23,399.50 8,754.38 100 267.29 % Purchase Partial $…" at bounding box center [257, 99] width 319 height 25
drag, startPoint x: 142, startPoint y: 102, endPoint x: 130, endPoint y: 102, distance: 11.6
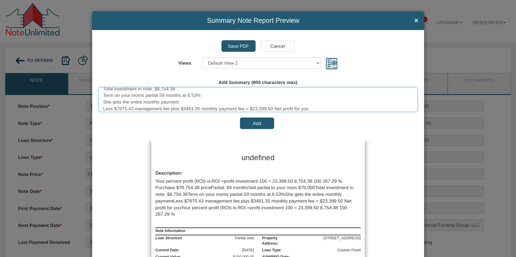
click at [130, 102] on textarea "ROI =profit investment 100 = 23,399.50 8,754.38 100 267.29 % Purchase Partial $…" at bounding box center [257, 99] width 319 height 25
click at [171, 102] on textarea "ROI =profit investment 100 = 23,399.50 8,754.38 100 267.29 % Purchase Partial $…" at bounding box center [257, 99] width 319 height 25
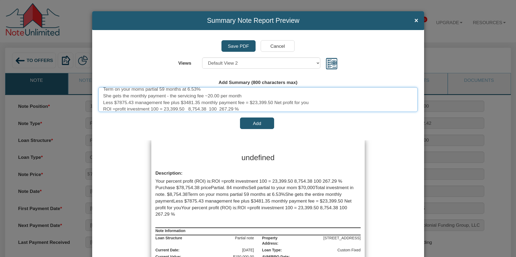
drag, startPoint x: 113, startPoint y: 103, endPoint x: 94, endPoint y: 102, distance: 19.1
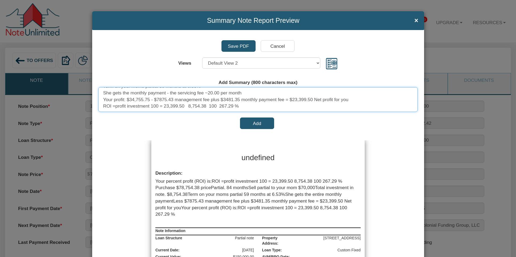
drag, startPoint x: 211, startPoint y: 100, endPoint x: 220, endPoint y: 99, distance: 8.3
click at [220, 99] on textarea "ROI =profit investment 100 = 23,399.50 8,754.38 100 267.29 % Purchase Partial $…" at bounding box center [257, 99] width 319 height 25
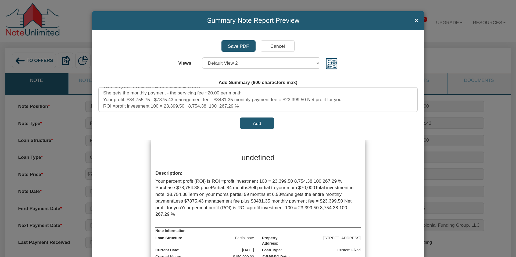
type textarea "ROI =profit investment 100 = 23,399.50 8,754.38 100 267.29 % Purchase Partial $…"
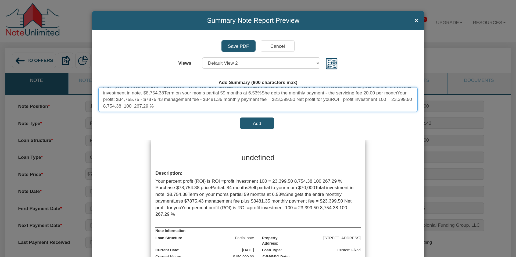
scroll to position [7, 0]
click at [177, 215] on div "Your percent profit (ROI) is:ROI =profit investment 100 = 23,399.50 8,754.38 10…" at bounding box center [257, 198] width 213 height 40
click at [237, 208] on span "Your percent profit (ROI) is:ROI =profit investment 100 = 23,399.50 8,754.38 10…" at bounding box center [254, 198] width 198 height 38
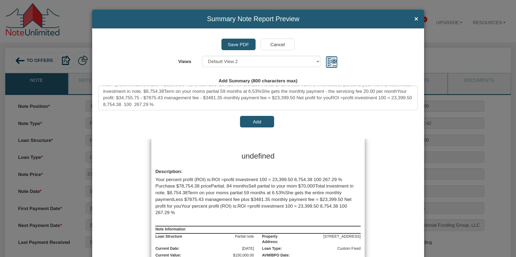
scroll to position [0, 0]
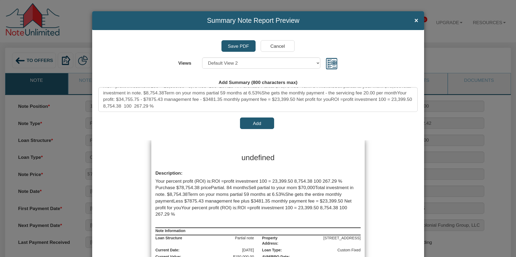
click at [237, 208] on span "Your percent profit (ROI) is:ROI =profit investment 100 = 23,399.50 8,754.38 10…" at bounding box center [254, 198] width 198 height 38
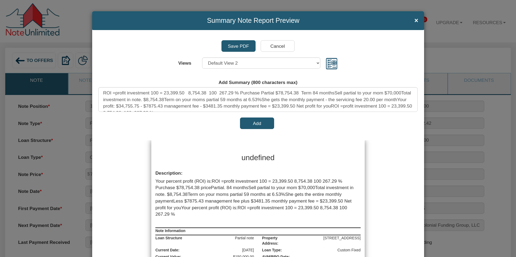
click at [176, 216] on div "Your percent profit (ROI) is:ROI =profit investment 100 = 23,399.50 8,754.38 10…" at bounding box center [257, 198] width 213 height 40
click at [279, 45] on input "Cancel" at bounding box center [278, 45] width 34 height 11
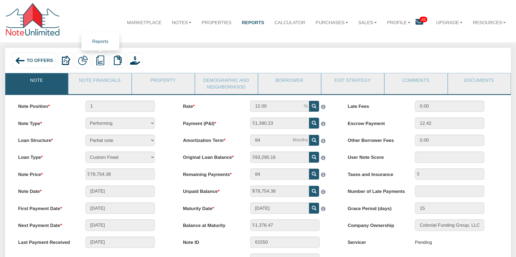
click at [98, 60] on img at bounding box center [100, 61] width 10 height 10
click at [109, 85] on link "Summary Note" at bounding box center [134, 84] width 83 height 9
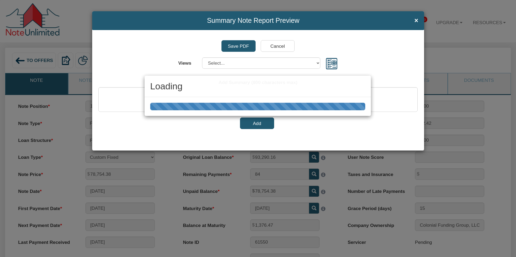
select select "object:1579"
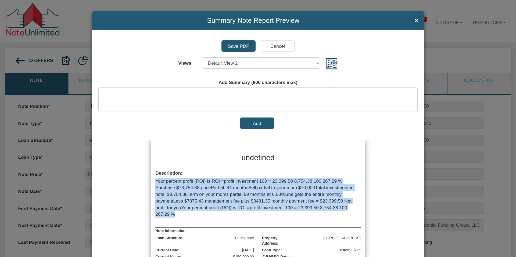
drag, startPoint x: 174, startPoint y: 213, endPoint x: 151, endPoint y: 179, distance: 40.8
click at [151, 179] on div "Your percent profit (ROI) is:ROI =profit investment 100 = 23,399.50 8,754.38 10…" at bounding box center [257, 198] width 213 height 40
copy span "Your percent profit (ROI) is:ROI =profit investment 100 = 23,399.50 8,754.38 10…"
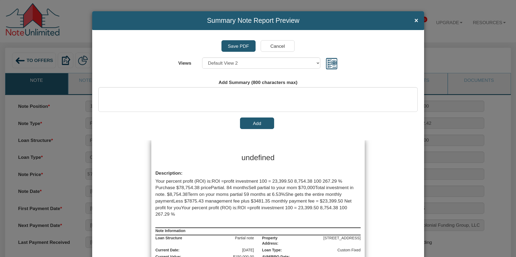
click at [192, 209] on span "Your percent profit (ROI) is:ROI =profit investment 100 = 23,399.50 8,754.38 10…" at bounding box center [254, 198] width 198 height 38
click at [279, 45] on input "Cancel" at bounding box center [278, 45] width 34 height 11
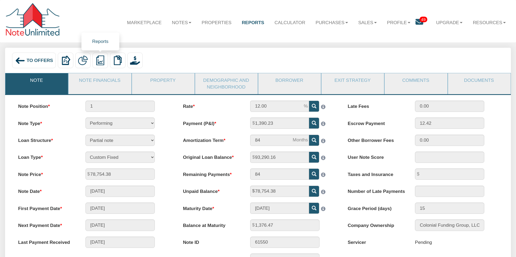
click at [101, 60] on img at bounding box center [100, 61] width 10 height 10
click at [110, 83] on link "Summary Note" at bounding box center [134, 84] width 83 height 9
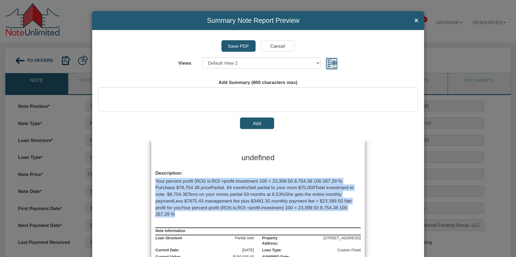
drag, startPoint x: 176, startPoint y: 214, endPoint x: 154, endPoint y: 182, distance: 39.0
click at [153, 183] on div "Your percent profit (ROI) is:ROI =profit investment 100 = 23,399.50 8,754.38 10…" at bounding box center [257, 198] width 213 height 40
click at [317, 62] on select "Select... Default View 1 Default View 2 Default View 3 Default View 4" at bounding box center [261, 62] width 118 height 11
click at [202, 57] on select "Select... Default View 1 Default View 2 Default View 3 Default View 4" at bounding box center [261, 62] width 118 height 11
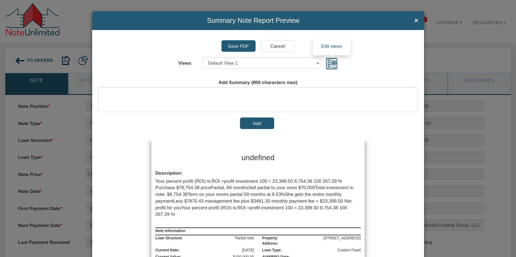
click at [333, 61] on img at bounding box center [331, 63] width 12 height 12
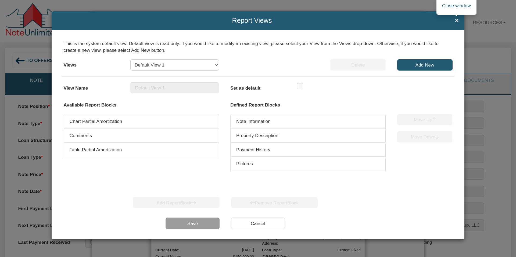
click at [455, 23] on span "×" at bounding box center [456, 20] width 4 height 7
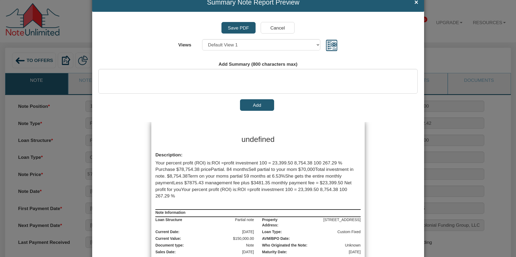
scroll to position [21, 0]
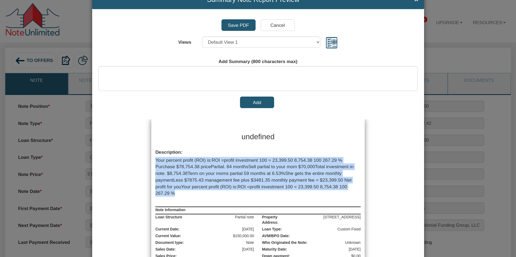
drag, startPoint x: 177, startPoint y: 194, endPoint x: 155, endPoint y: 161, distance: 39.6
click at [155, 161] on div "Your percent profit (ROI) is:ROI =profit investment 100 = 23,399.50 8,754.38 10…" at bounding box center [257, 177] width 213 height 40
copy span "Your percent profit (ROI) is:ROI =profit investment 100 = 23,399.50 8,754.38 10…"
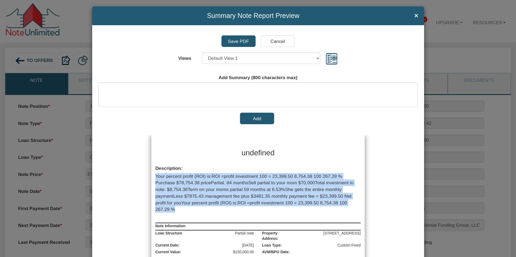
scroll to position [0, 0]
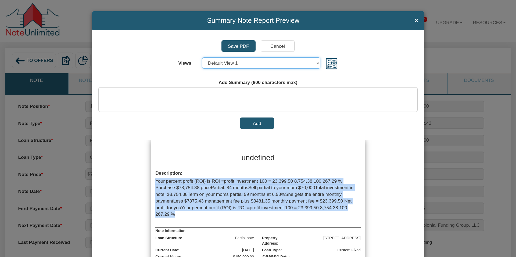
click at [235, 61] on select "Select... Default View 1 Default View 2 Default View 3 Default View 4" at bounding box center [261, 62] width 118 height 11
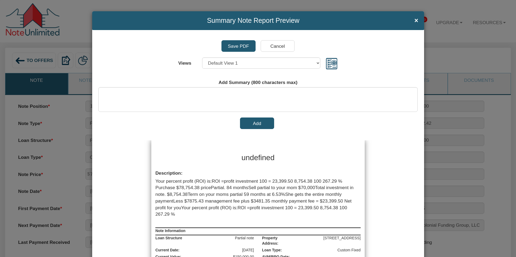
click at [260, 157] on h3 "undefined" at bounding box center [258, 158] width 134 height 11
drag, startPoint x: 277, startPoint y: 157, endPoint x: 232, endPoint y: 152, distance: 45.4
click at [234, 156] on h3 "undefined" at bounding box center [258, 158] width 134 height 11
click at [247, 62] on select "Select... Default View 1 Default View 2 Default View 3 Default View 4" at bounding box center [261, 62] width 118 height 11
click at [202, 57] on select "Select... Default View 1 Default View 2 Default View 3 Default View 4" at bounding box center [261, 62] width 118 height 11
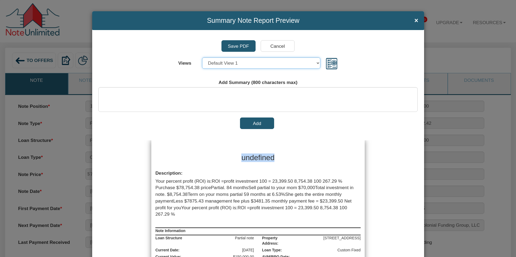
click at [235, 64] on select "Select... Default View 1 Default View 2 Default View 3 Default View 4" at bounding box center [261, 62] width 118 height 11
select select "object:1598"
click at [202, 57] on select "Select... Default View 1 Default View 2 Default View 3 Default View 4" at bounding box center [261, 62] width 118 height 11
click at [264, 158] on h3 "undefined" at bounding box center [258, 158] width 134 height 11
drag, startPoint x: 279, startPoint y: 157, endPoint x: 236, endPoint y: 156, distance: 43.8
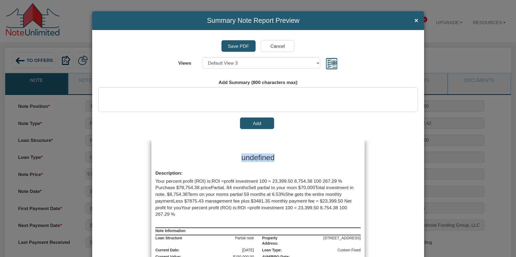
click at [236, 156] on h3 "undefined" at bounding box center [258, 158] width 134 height 11
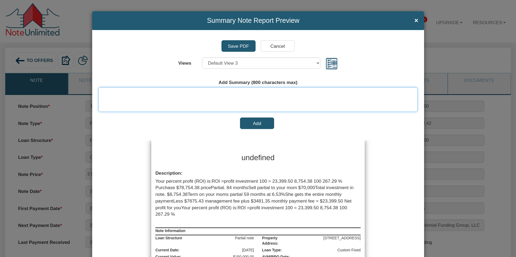
click at [197, 94] on textarea at bounding box center [257, 99] width 319 height 25
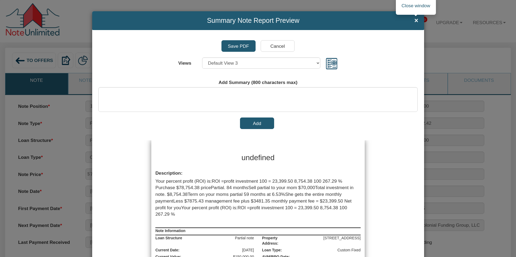
click at [416, 20] on span "×" at bounding box center [416, 20] width 4 height 7
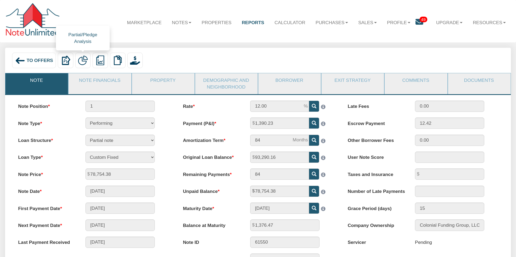
click at [82, 59] on img at bounding box center [83, 61] width 10 height 10
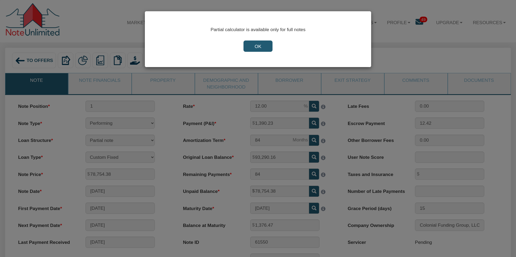
click at [261, 46] on input "OK" at bounding box center [257, 46] width 29 height 11
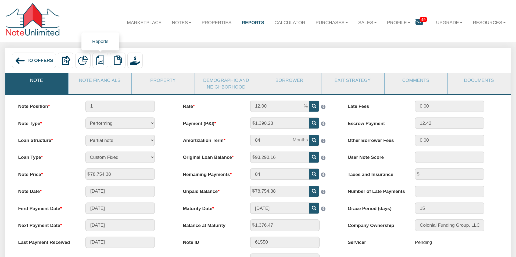
click at [101, 59] on img at bounding box center [100, 61] width 10 height 10
click at [109, 85] on link "Summary Note" at bounding box center [134, 84] width 83 height 9
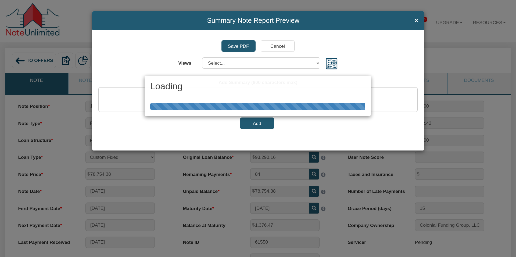
select select "object:3140"
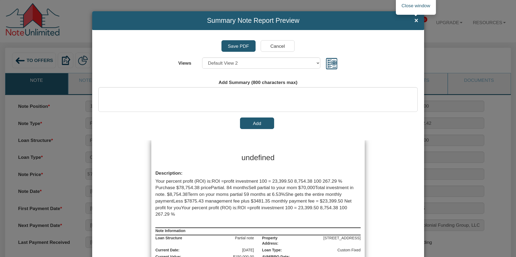
drag, startPoint x: 417, startPoint y: 19, endPoint x: 421, endPoint y: 19, distance: 4.6
click at [417, 19] on span "×" at bounding box center [416, 20] width 4 height 7
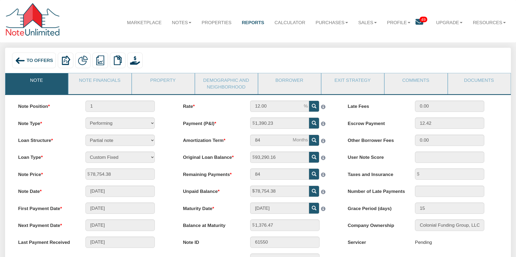
click at [35, 58] on span "To Offers" at bounding box center [40, 60] width 27 height 5
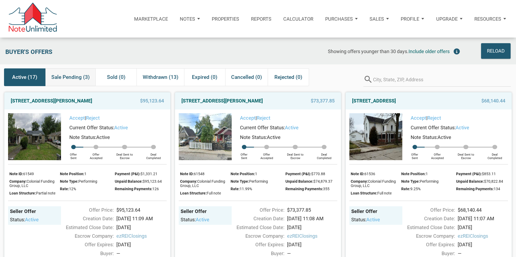
click at [69, 77] on span "Sale Pending (3)" at bounding box center [70, 78] width 38 height 10
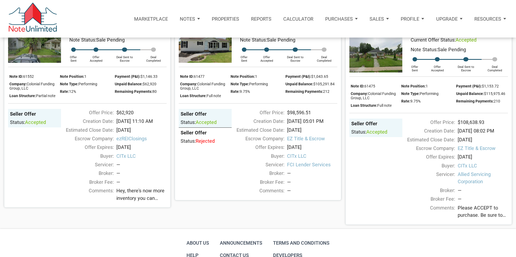
scroll to position [89, 0]
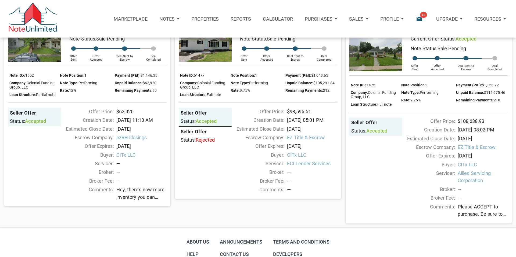
click at [132, 190] on span "Hey, there's now more inventory you can check out, with something for pretty mu…" at bounding box center [141, 193] width 50 height 15
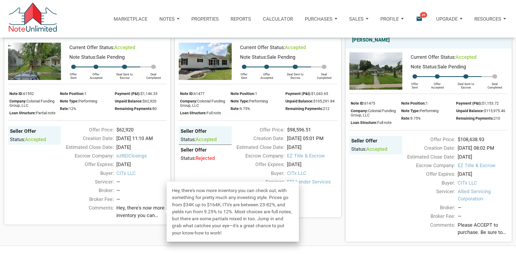
scroll to position [66, 0]
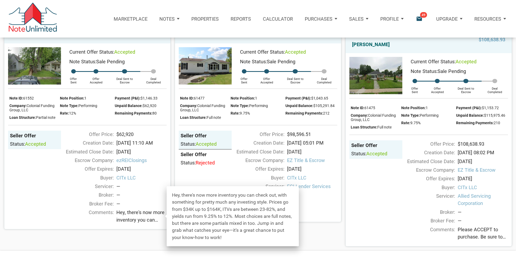
click at [140, 186] on div "—" at bounding box center [141, 186] width 50 height 7
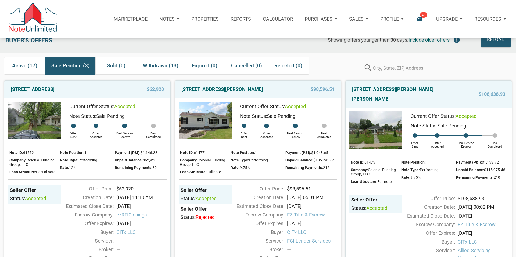
scroll to position [0, 0]
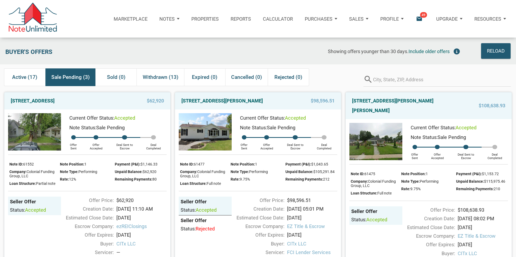
click at [485, 18] on p "Resources" at bounding box center [487, 19] width 27 height 6
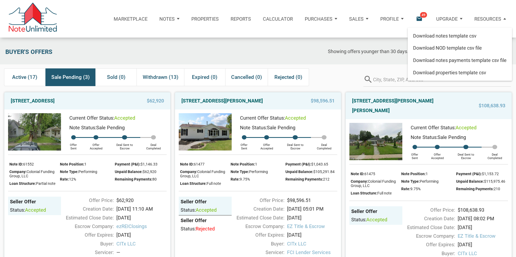
click at [286, 55] on div "Showing offers younger than 30 days. Include older offers" at bounding box center [309, 51] width 306 height 16
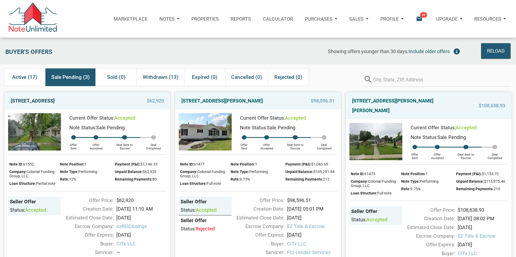
click at [55, 102] on link "2222 N Arsenal Ave, Indianapolis, IN, 46218" at bounding box center [33, 101] width 44 height 10
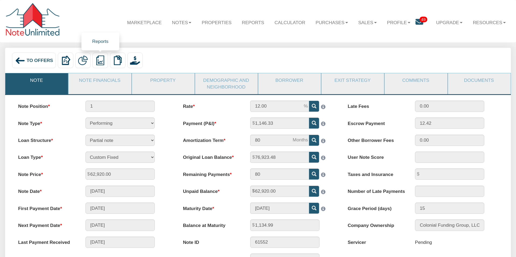
click at [100, 60] on img at bounding box center [100, 61] width 10 height 10
click at [100, 62] on img at bounding box center [100, 61] width 10 height 10
click at [113, 85] on link "Summary Note" at bounding box center [134, 84] width 83 height 9
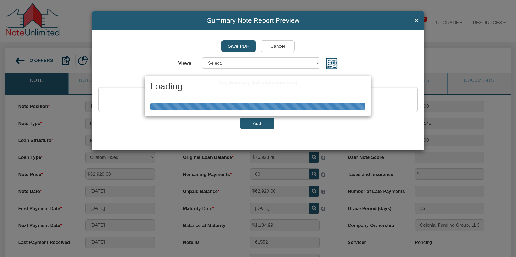
select select "object:1415"
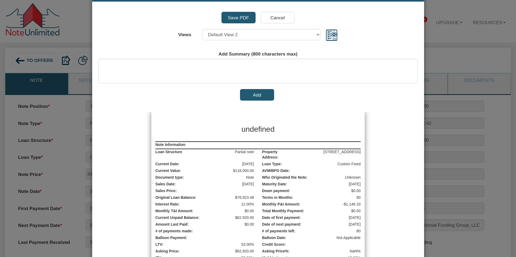
scroll to position [30, 0]
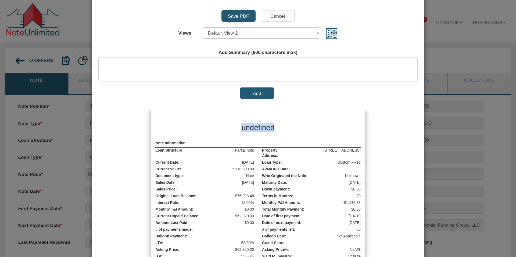
drag, startPoint x: 240, startPoint y: 127, endPoint x: 280, endPoint y: 124, distance: 39.9
click at [280, 124] on h3 "undefined" at bounding box center [258, 127] width 134 height 11
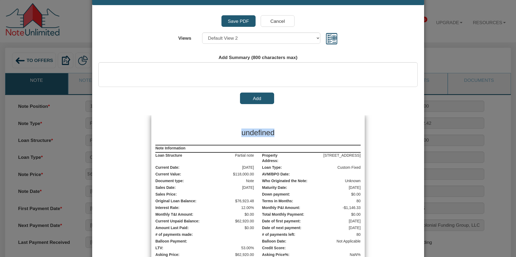
scroll to position [26, 0]
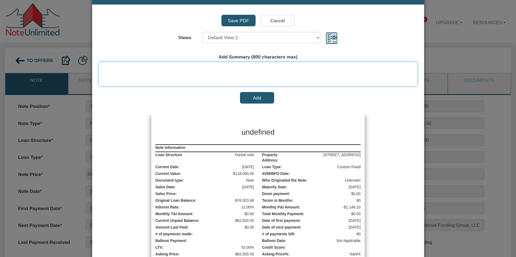
click at [229, 70] on textarea at bounding box center [257, 74] width 319 height 25
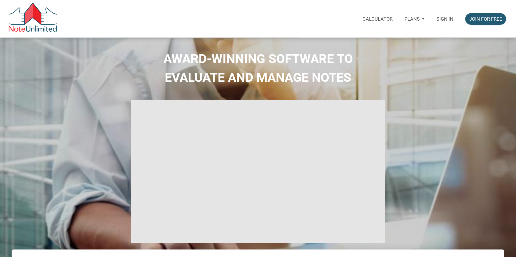
click at [446, 19] on p "Sign in" at bounding box center [444, 19] width 17 height 6
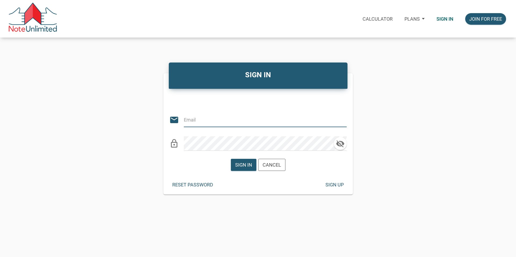
type input "[EMAIL_ADDRESS][DOMAIN_NAME]"
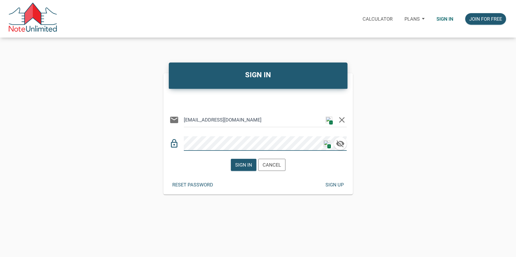
drag, startPoint x: 241, startPoint y: 163, endPoint x: 176, endPoint y: 143, distance: 67.6
click at [177, 143] on div "lock_outline 1" at bounding box center [257, 141] width 177 height 20
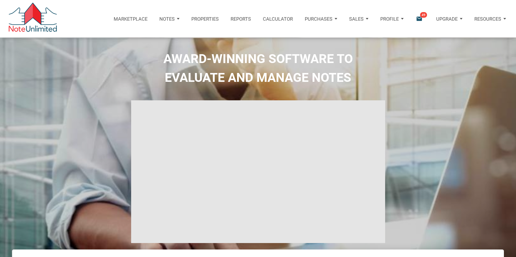
type input "Introduction to new features"
select select
click at [167, 19] on p "Notes" at bounding box center [166, 19] width 15 height 6
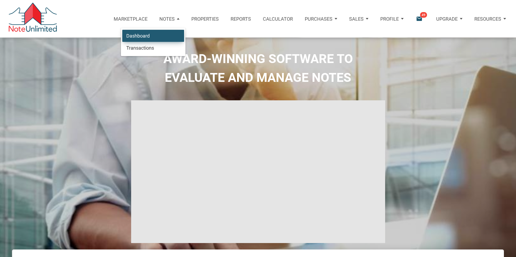
click at [143, 34] on link "Dashboard" at bounding box center [153, 36] width 62 height 12
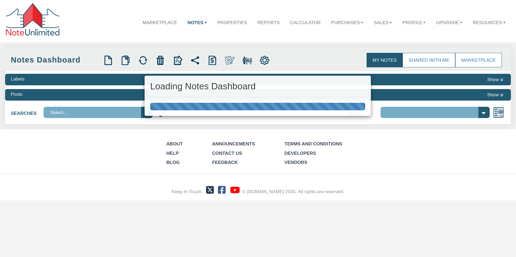
select select "316"
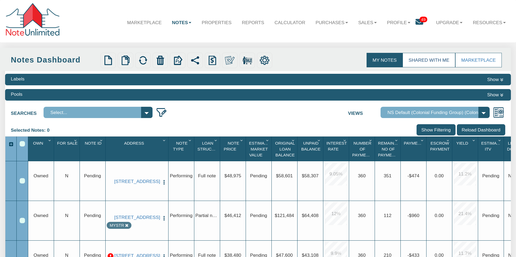
click at [443, 58] on link "Shared with Me" at bounding box center [428, 60] width 53 height 15
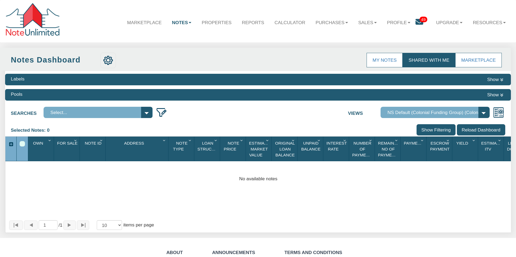
click at [146, 112] on select "Select..." at bounding box center [98, 112] width 109 height 11
click at [417, 23] on icon at bounding box center [419, 22] width 8 height 8
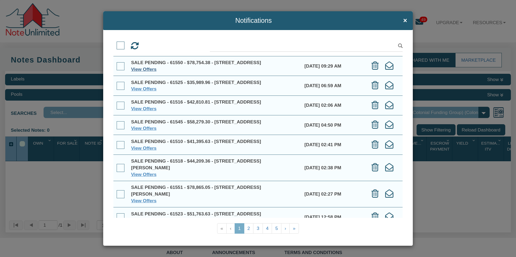
click at [141, 72] on link "View Offers" at bounding box center [144, 69] width 26 height 5
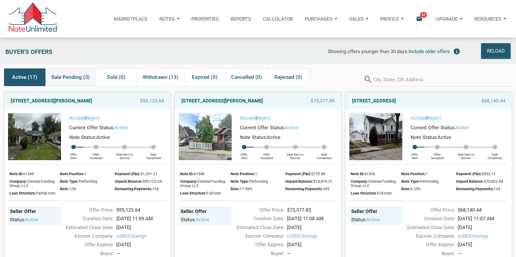
click at [74, 77] on span "Sale Pending (3)" at bounding box center [70, 78] width 38 height 10
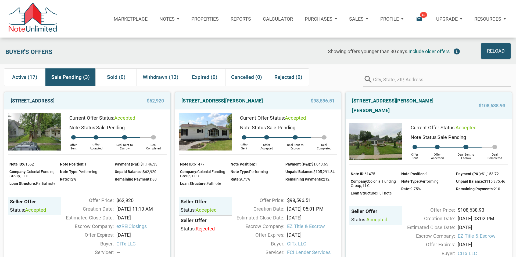
click at [55, 101] on link "[STREET_ADDRESS]" at bounding box center [33, 101] width 44 height 10
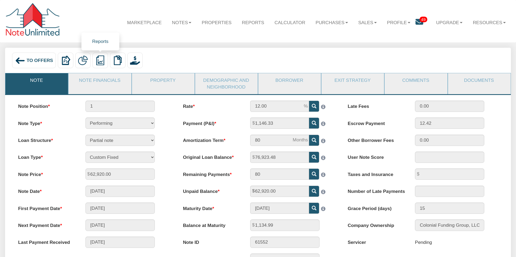
click at [102, 57] on img at bounding box center [100, 61] width 10 height 10
click at [118, 83] on link "Summary Note" at bounding box center [134, 84] width 83 height 9
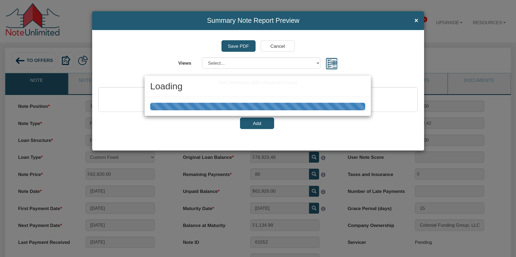
select select "object:1404"
